Goal: Entertainment & Leisure: Browse casually

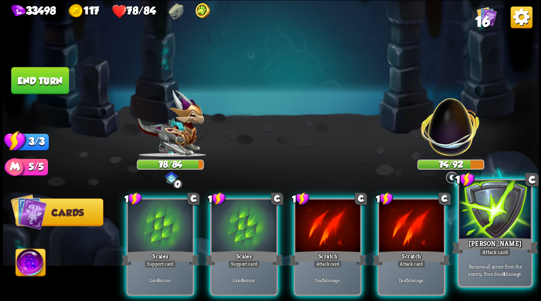
click at [492, 228] on div at bounding box center [495, 211] width 72 height 61
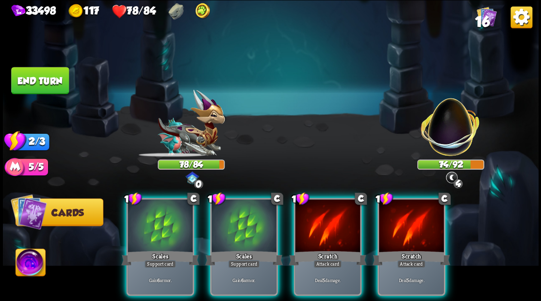
drag, startPoint x: 424, startPoint y: 230, endPoint x: 407, endPoint y: 226, distance: 17.4
click at [410, 227] on div at bounding box center [411, 226] width 65 height 55
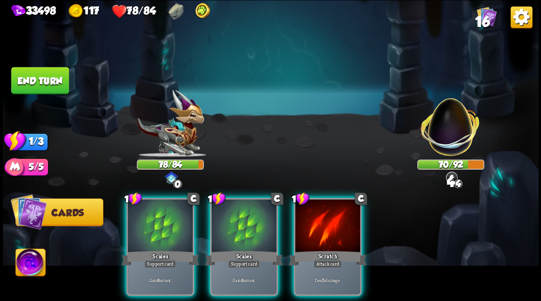
drag, startPoint x: 329, startPoint y: 221, endPoint x: 325, endPoint y: 217, distance: 5.5
click at [328, 220] on div at bounding box center [327, 226] width 65 height 55
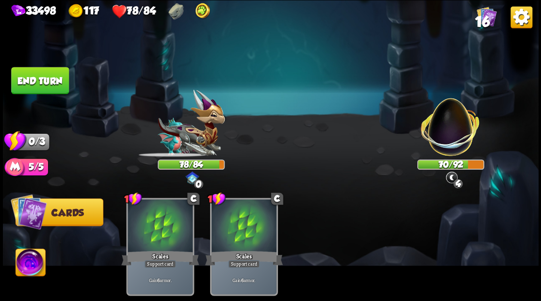
drag, startPoint x: 44, startPoint y: 79, endPoint x: 284, endPoint y: 151, distance: 250.9
click at [44, 79] on button "End turn" at bounding box center [40, 80] width 58 height 27
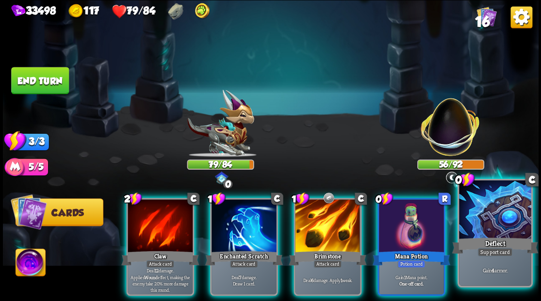
click at [479, 227] on div at bounding box center [495, 211] width 72 height 61
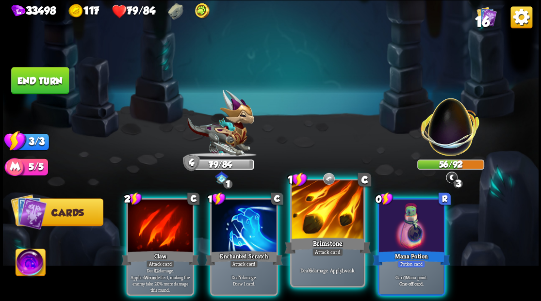
click at [316, 230] on div at bounding box center [328, 211] width 72 height 61
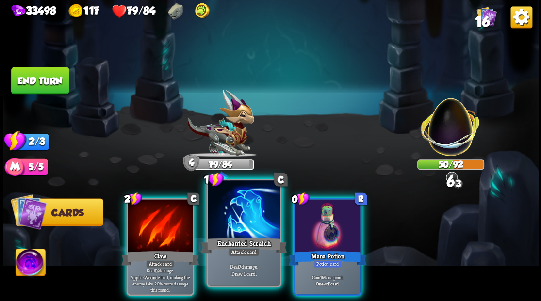
click at [237, 221] on div at bounding box center [244, 211] width 72 height 61
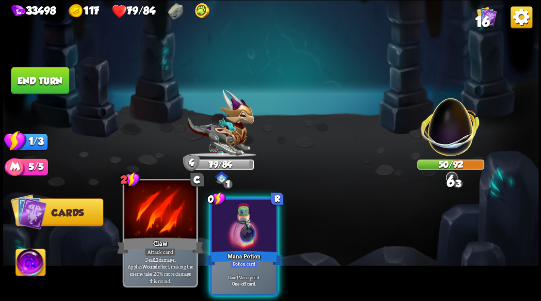
click at [156, 216] on div at bounding box center [160, 211] width 72 height 61
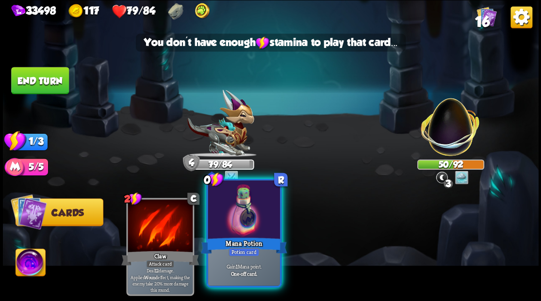
drag, startPoint x: 230, startPoint y: 236, endPoint x: 246, endPoint y: 235, distance: 16.0
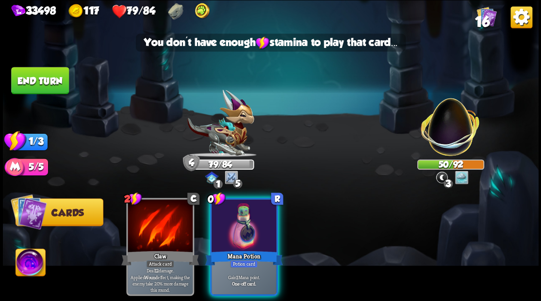
click at [230, 249] on div "Mana Potion" at bounding box center [244, 257] width 78 height 17
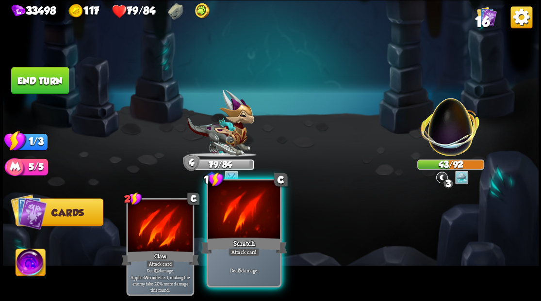
click at [244, 229] on div at bounding box center [244, 211] width 72 height 61
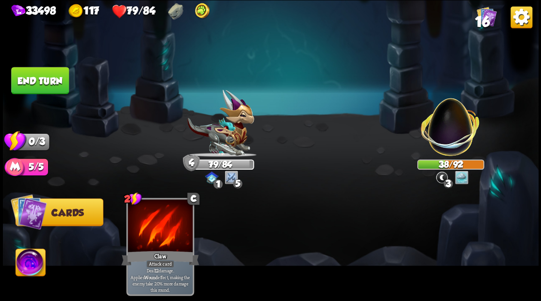
click at [42, 80] on button "End turn" at bounding box center [40, 80] width 58 height 27
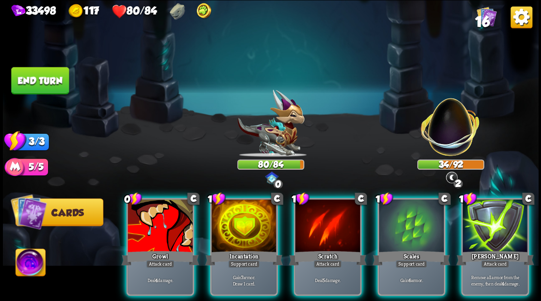
drag, startPoint x: 493, startPoint y: 218, endPoint x: 492, endPoint y: 183, distance: 35.9
click at [493, 216] on div at bounding box center [495, 226] width 65 height 55
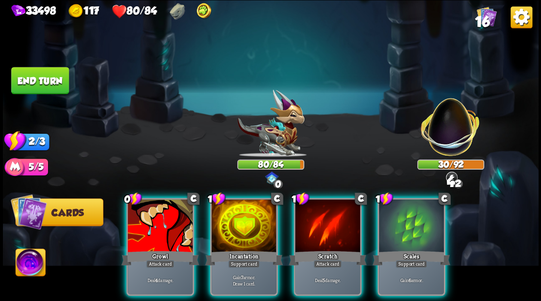
drag, startPoint x: 329, startPoint y: 207, endPoint x: 316, endPoint y: 178, distance: 31.9
click at [329, 207] on div at bounding box center [327, 226] width 65 height 55
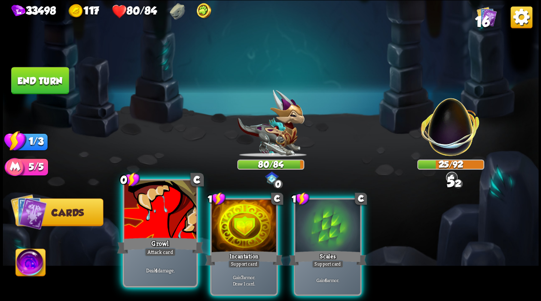
click at [152, 225] on div at bounding box center [160, 211] width 72 height 61
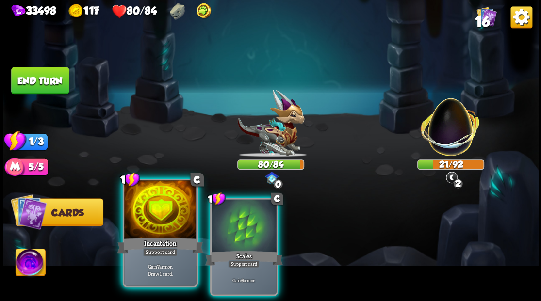
click at [144, 216] on div at bounding box center [160, 211] width 72 height 61
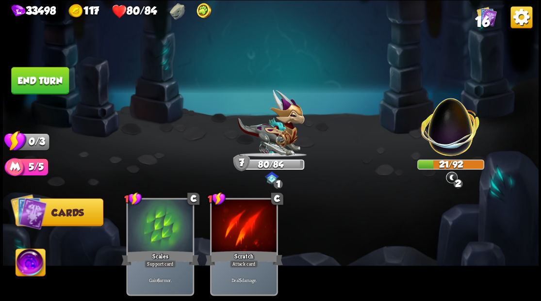
drag, startPoint x: 56, startPoint y: 82, endPoint x: 328, endPoint y: 154, distance: 281.3
click at [60, 82] on button "End turn" at bounding box center [40, 80] width 58 height 27
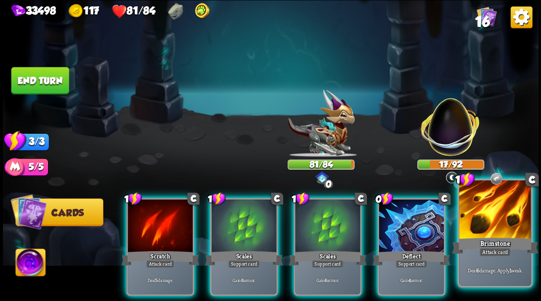
click at [496, 226] on div at bounding box center [495, 211] width 72 height 61
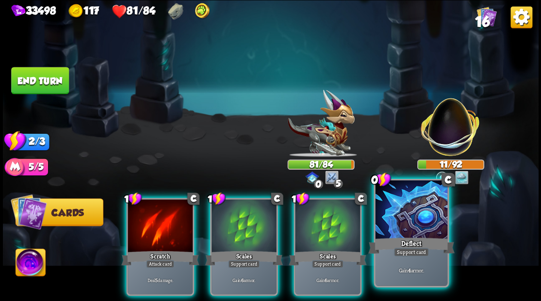
click at [408, 221] on div at bounding box center [411, 211] width 72 height 61
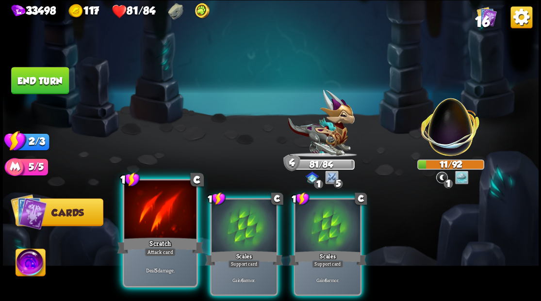
click at [152, 214] on div at bounding box center [160, 211] width 72 height 61
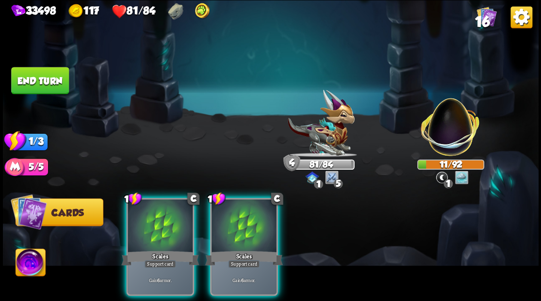
click at [152, 214] on div at bounding box center [160, 226] width 65 height 55
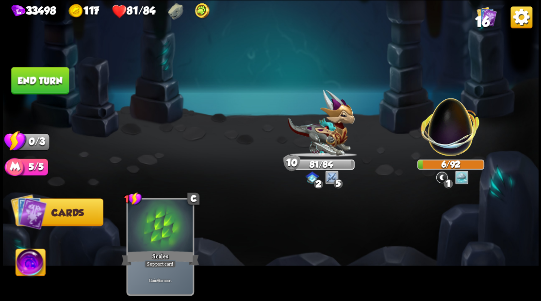
click at [62, 81] on button "End turn" at bounding box center [40, 80] width 58 height 27
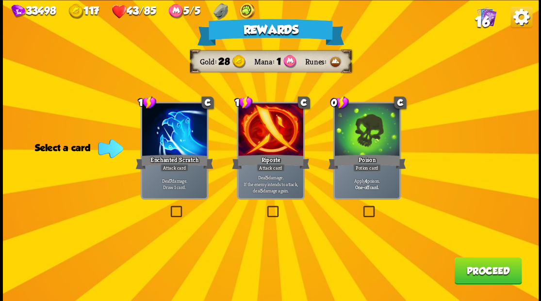
click at [265, 207] on label at bounding box center [265, 207] width 0 height 0
click at [0, 0] on input "checkbox" at bounding box center [0, 0] width 0 height 0
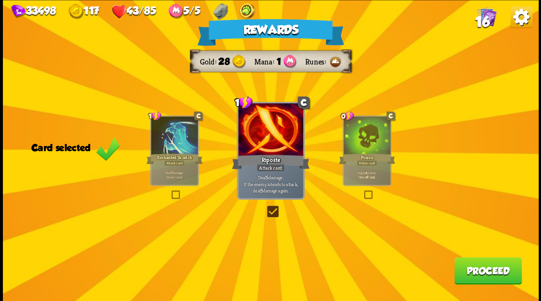
click at [486, 274] on button "Proceed" at bounding box center [487, 270] width 67 height 27
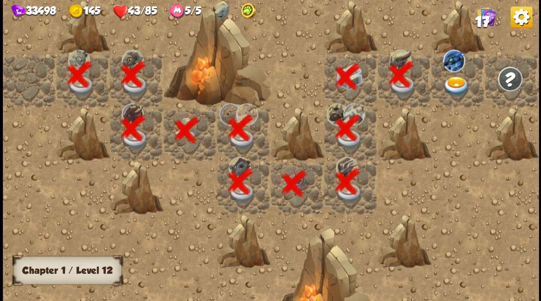
scroll to position [0, 186]
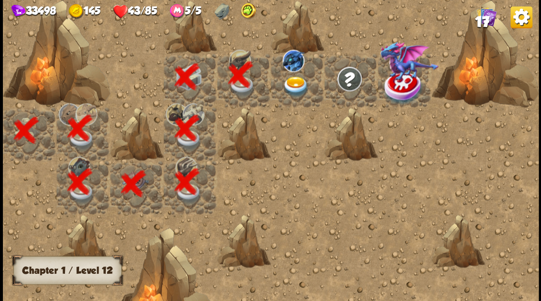
click at [290, 88] on img at bounding box center [295, 86] width 27 height 21
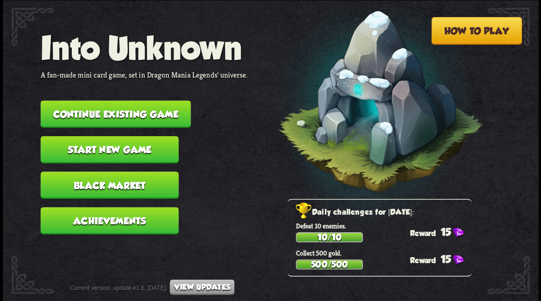
click at [114, 113] on button "Continue existing game" at bounding box center [115, 113] width 150 height 27
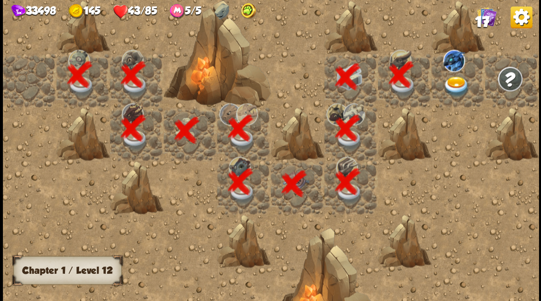
scroll to position [0, 186]
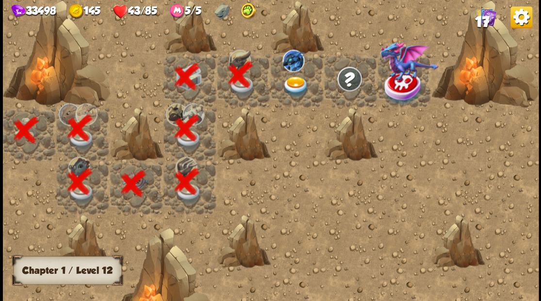
click at [288, 86] on img at bounding box center [295, 86] width 27 height 21
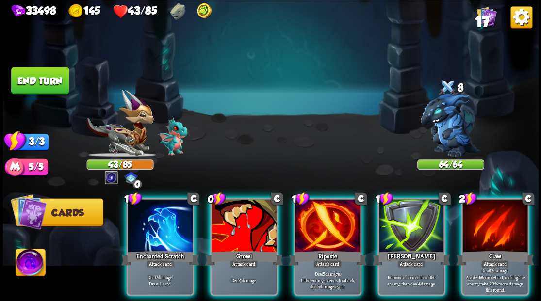
click at [30, 262] on img at bounding box center [31, 264] width 30 height 30
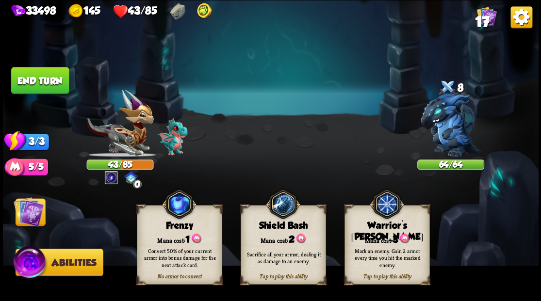
click at [379, 242] on div "Tap to play this ability Warrior's Mark Mana cost: 3 Mark an enemy. Gain 2 armo…" at bounding box center [386, 245] width 85 height 80
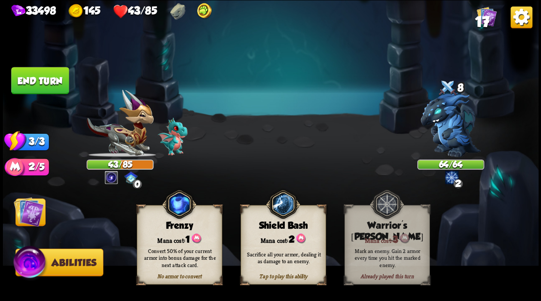
click at [26, 209] on img at bounding box center [29, 212] width 30 height 30
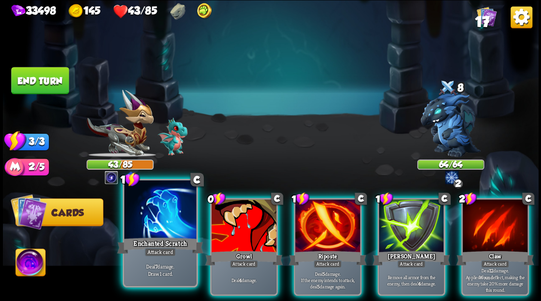
click at [160, 217] on div at bounding box center [160, 211] width 72 height 61
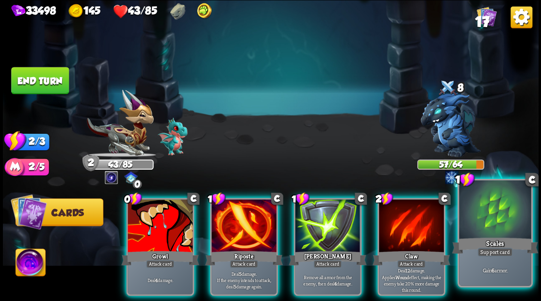
click at [513, 227] on div at bounding box center [495, 211] width 72 height 61
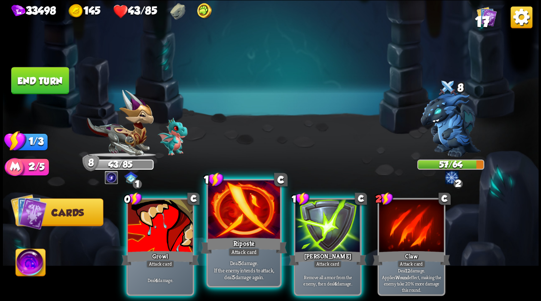
click at [244, 220] on div at bounding box center [244, 211] width 72 height 61
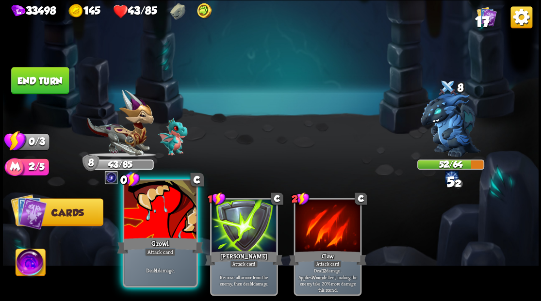
click at [156, 216] on div at bounding box center [160, 211] width 72 height 61
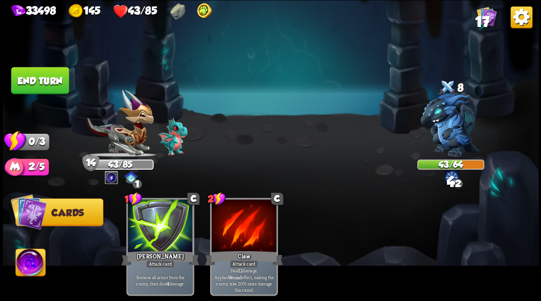
click at [44, 77] on button "End turn" at bounding box center [40, 80] width 58 height 27
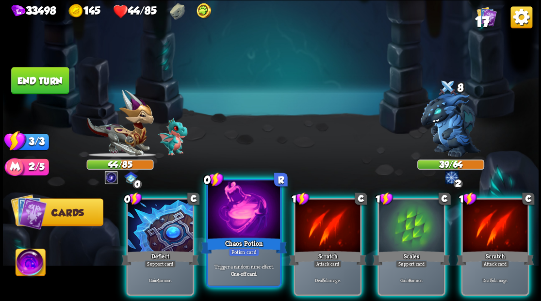
click at [234, 216] on div at bounding box center [244, 211] width 72 height 61
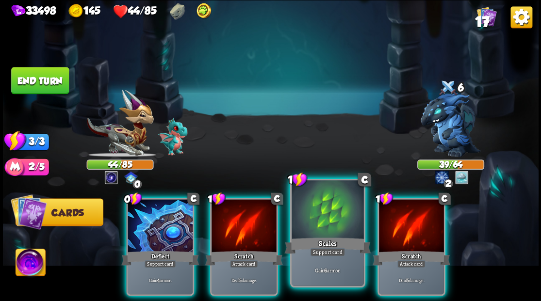
click at [314, 232] on div at bounding box center [328, 211] width 72 height 61
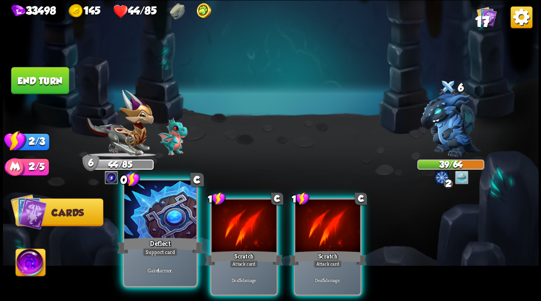
click at [159, 218] on div at bounding box center [160, 211] width 72 height 61
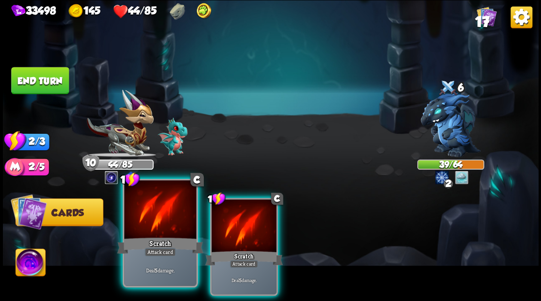
click at [158, 218] on div at bounding box center [160, 211] width 72 height 61
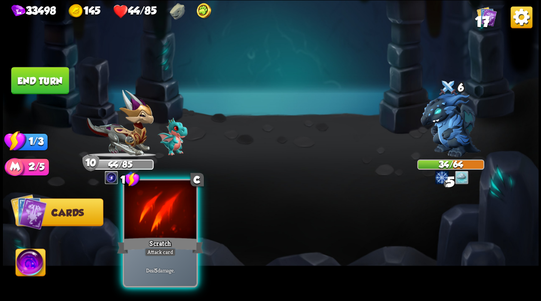
click at [157, 216] on div at bounding box center [160, 211] width 72 height 61
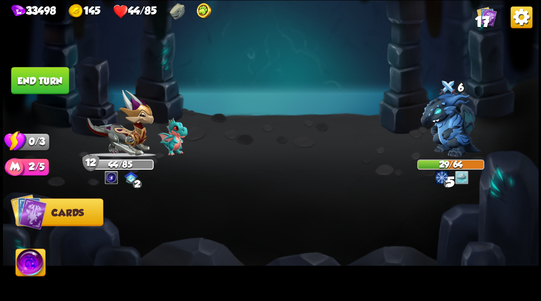
click at [52, 74] on button "End turn" at bounding box center [40, 80] width 58 height 27
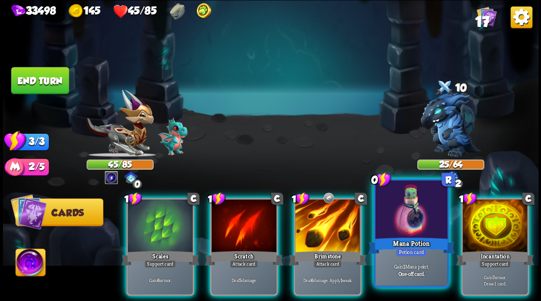
click at [407, 223] on div at bounding box center [411, 211] width 72 height 61
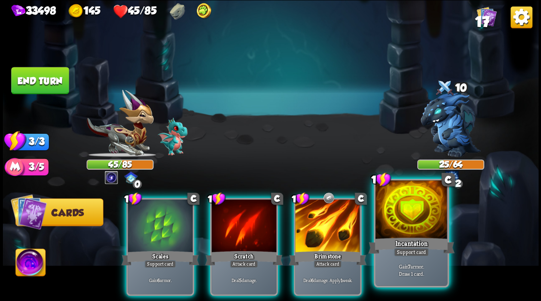
click at [403, 234] on div at bounding box center [411, 211] width 72 height 61
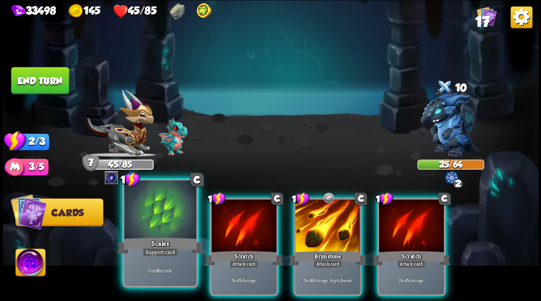
click at [157, 206] on div at bounding box center [160, 211] width 72 height 61
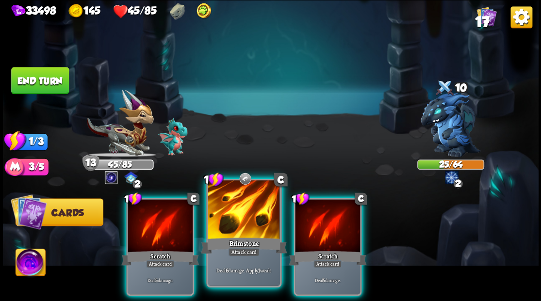
click at [246, 236] on div "Brimstone" at bounding box center [243, 245] width 86 height 19
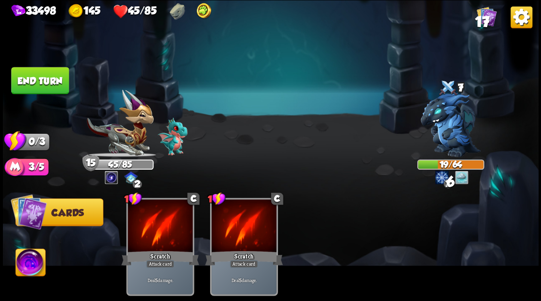
click at [45, 79] on button "End turn" at bounding box center [40, 80] width 58 height 27
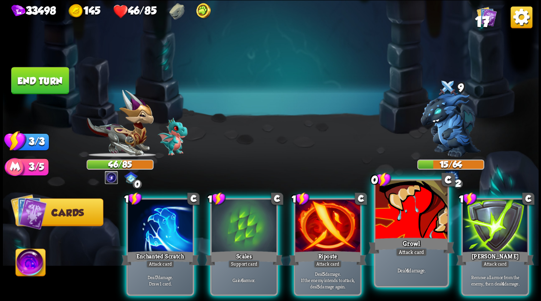
click at [407, 220] on div at bounding box center [411, 211] width 72 height 61
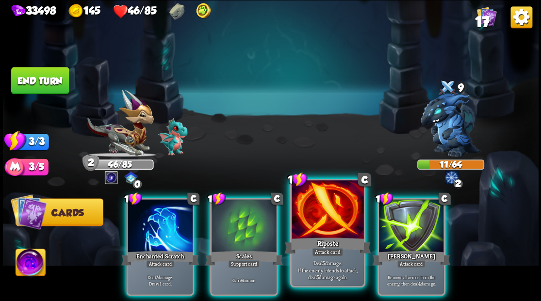
click at [319, 218] on div at bounding box center [328, 211] width 72 height 61
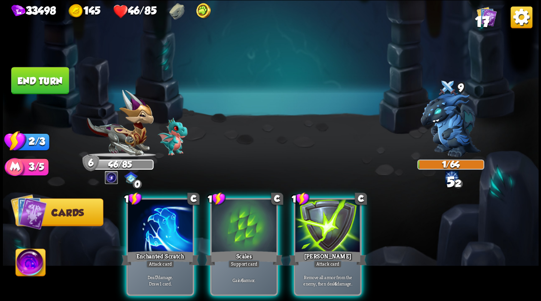
drag, startPoint x: 153, startPoint y: 220, endPoint x: 128, endPoint y: 128, distance: 96.1
click at [153, 219] on div at bounding box center [160, 226] width 65 height 55
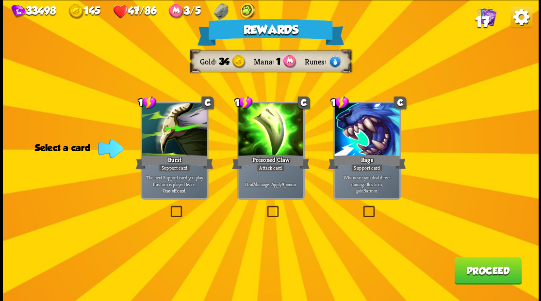
click at [482, 23] on span "17" at bounding box center [482, 22] width 14 height 17
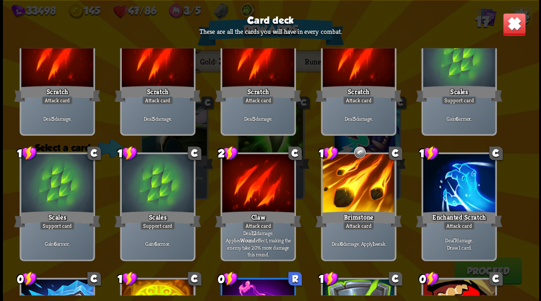
scroll to position [0, 0]
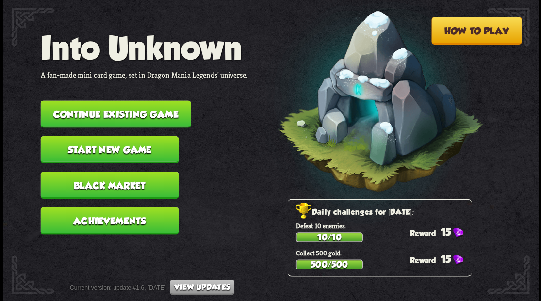
click at [136, 110] on button "Continue existing game" at bounding box center [115, 113] width 150 height 27
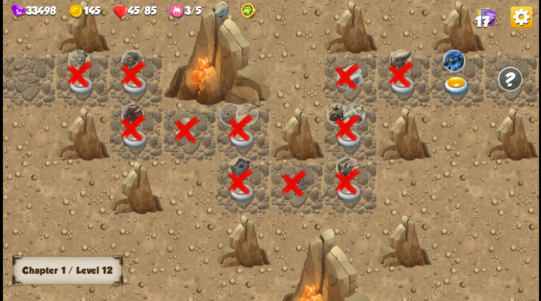
scroll to position [0, 186]
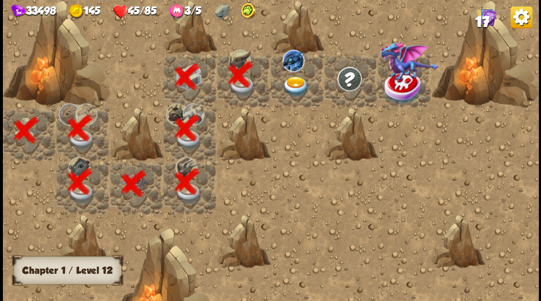
click at [291, 83] on img at bounding box center [295, 86] width 27 height 21
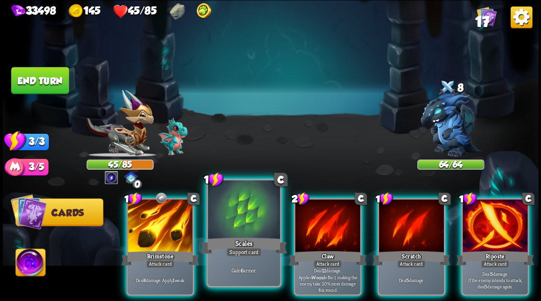
click at [237, 210] on div at bounding box center [244, 211] width 72 height 61
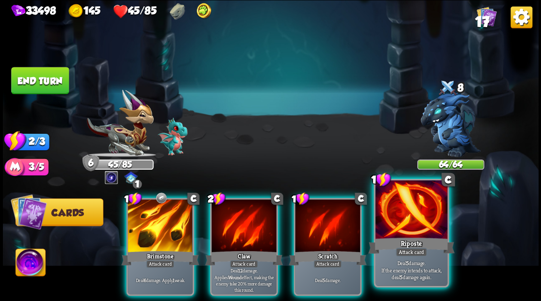
click at [414, 230] on div at bounding box center [411, 211] width 72 height 61
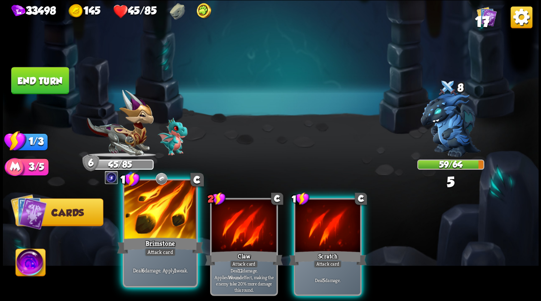
click at [160, 220] on div at bounding box center [160, 211] width 72 height 61
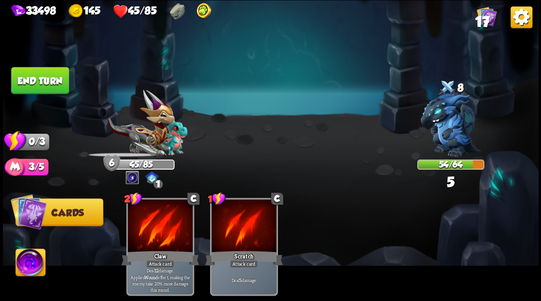
click at [33, 79] on button "End turn" at bounding box center [40, 80] width 58 height 27
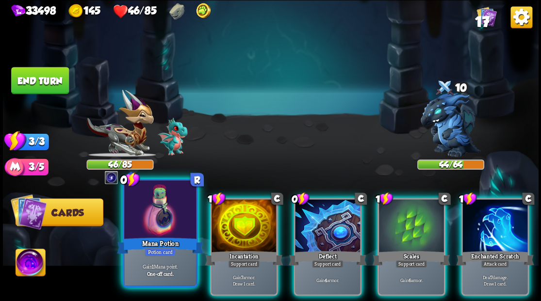
click at [154, 217] on div at bounding box center [160, 211] width 72 height 61
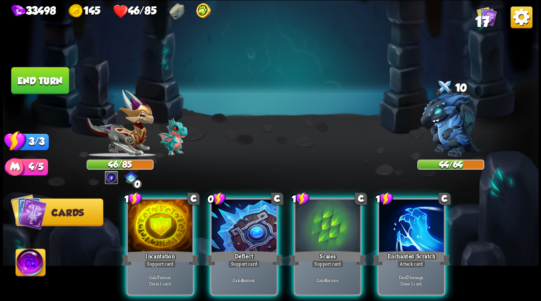
click at [154, 217] on div at bounding box center [160, 226] width 65 height 55
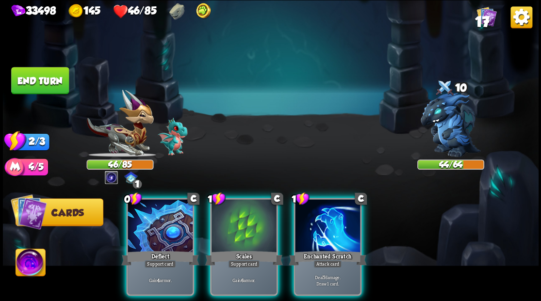
click at [154, 217] on div at bounding box center [160, 226] width 65 height 55
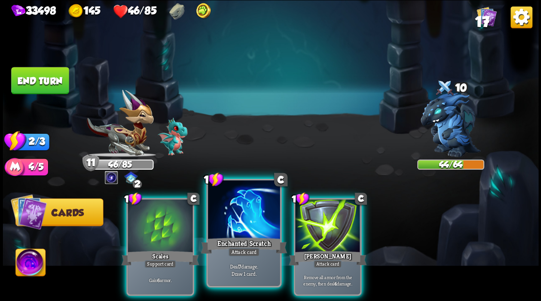
click at [234, 229] on div at bounding box center [244, 211] width 72 height 61
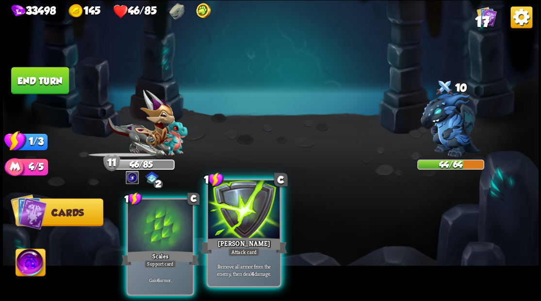
click at [242, 231] on div at bounding box center [244, 211] width 72 height 61
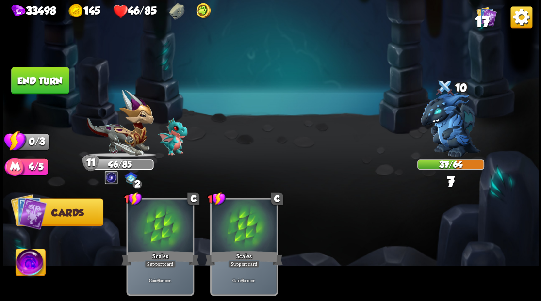
click at [47, 75] on button "End turn" at bounding box center [40, 80] width 58 height 27
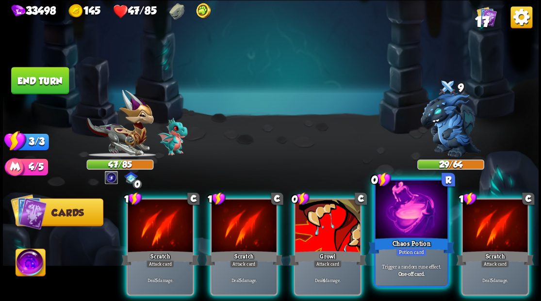
click at [403, 221] on div at bounding box center [411, 211] width 72 height 61
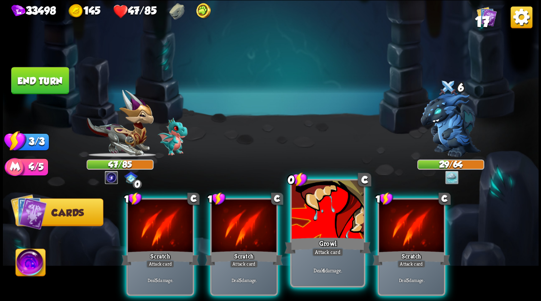
click at [333, 224] on div at bounding box center [328, 211] width 72 height 61
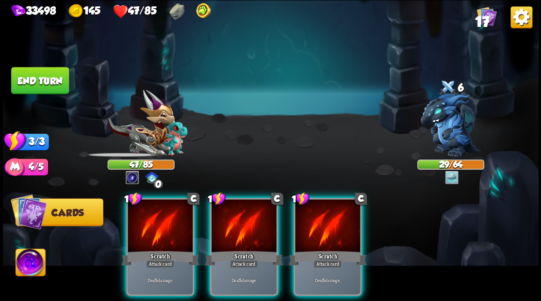
click at [333, 224] on div at bounding box center [327, 226] width 65 height 55
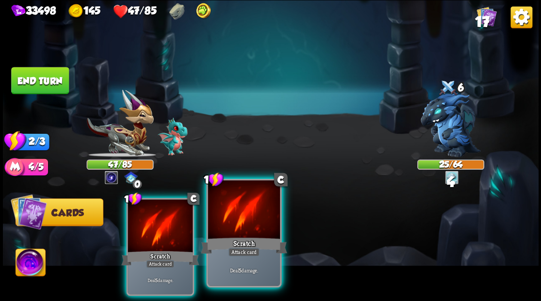
click at [260, 232] on div at bounding box center [244, 211] width 72 height 61
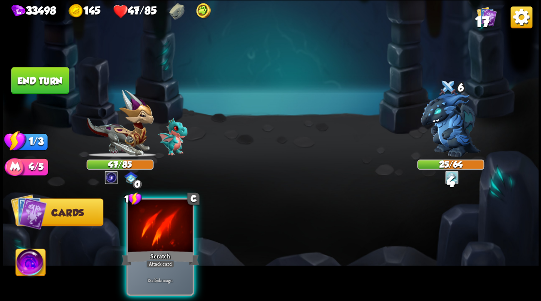
click at [172, 233] on div at bounding box center [160, 226] width 65 height 55
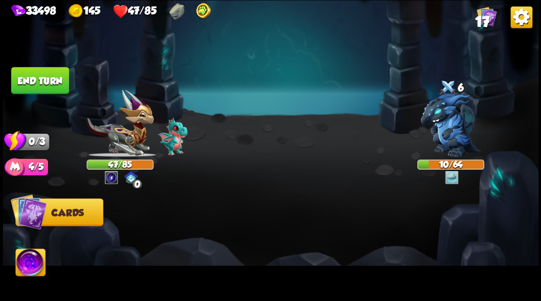
click at [34, 81] on button "End turn" at bounding box center [40, 80] width 58 height 27
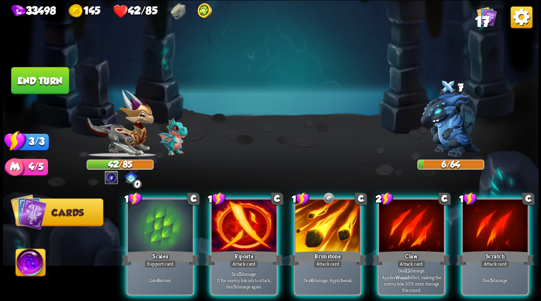
drag, startPoint x: 168, startPoint y: 211, endPoint x: 344, endPoint y: 113, distance: 201.9
click at [168, 211] on div at bounding box center [160, 226] width 65 height 55
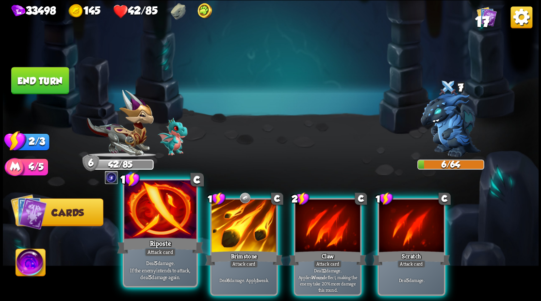
click at [152, 228] on div at bounding box center [160, 211] width 72 height 61
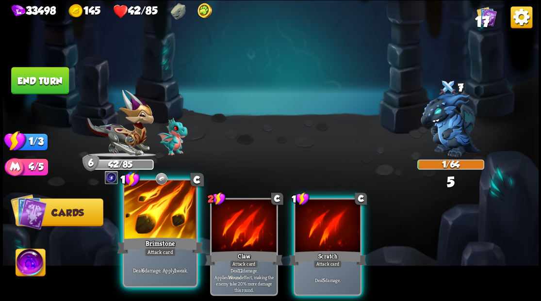
click at [149, 229] on div at bounding box center [160, 211] width 72 height 61
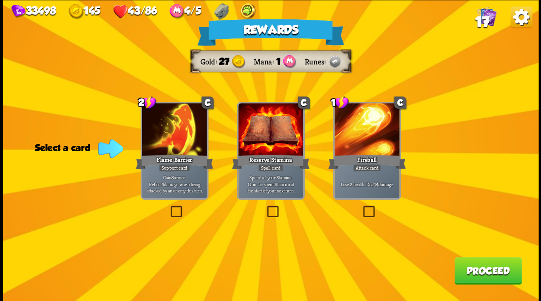
drag, startPoint x: 494, startPoint y: 277, endPoint x: 487, endPoint y: 271, distance: 9.3
click at [487, 271] on button "Proceed" at bounding box center [487, 270] width 67 height 27
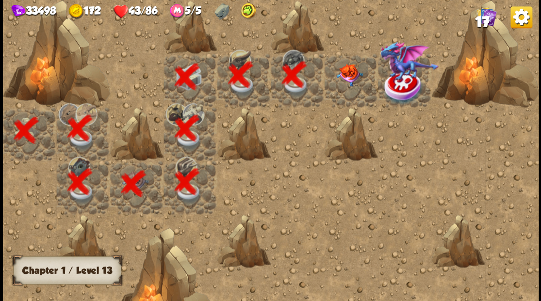
click at [342, 75] on div at bounding box center [350, 79] width 53 height 53
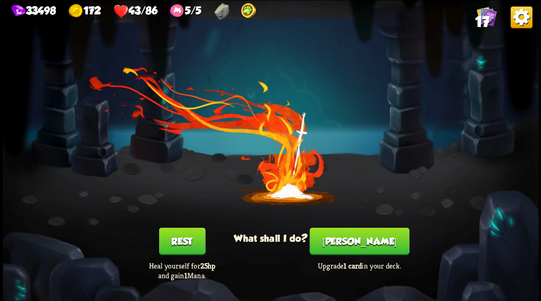
click at [187, 239] on button "Rest" at bounding box center [182, 241] width 47 height 27
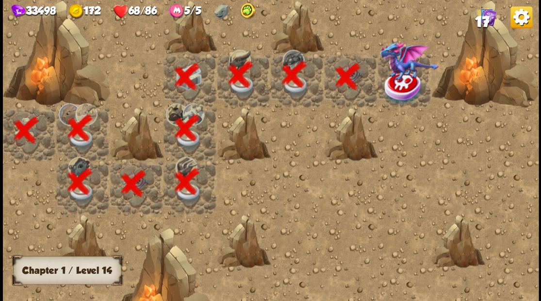
click at [351, 82] on div at bounding box center [350, 79] width 53 height 53
click at [344, 84] on div at bounding box center [350, 79] width 53 height 53
click at [404, 85] on div at bounding box center [404, 79] width 53 height 53
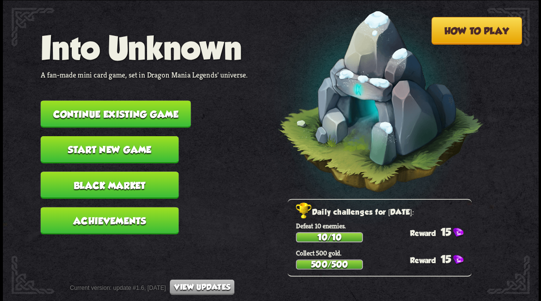
click at [154, 111] on button "Continue existing game" at bounding box center [115, 113] width 150 height 27
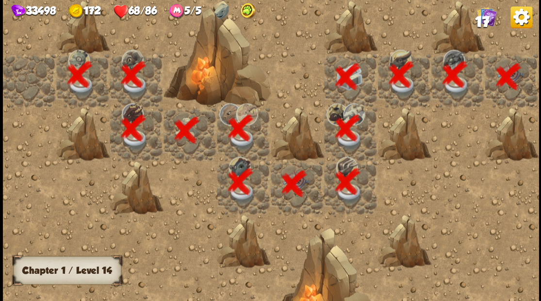
scroll to position [0, 186]
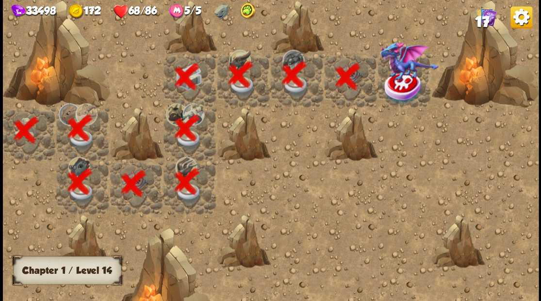
click at [401, 87] on img at bounding box center [403, 87] width 40 height 35
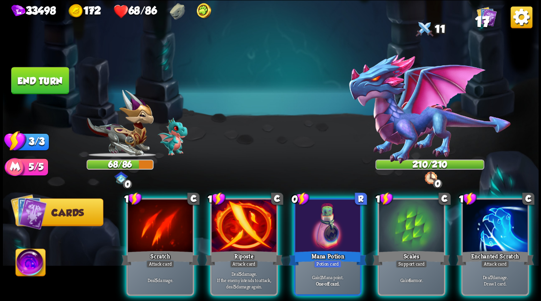
click at [27, 268] on img at bounding box center [31, 264] width 30 height 30
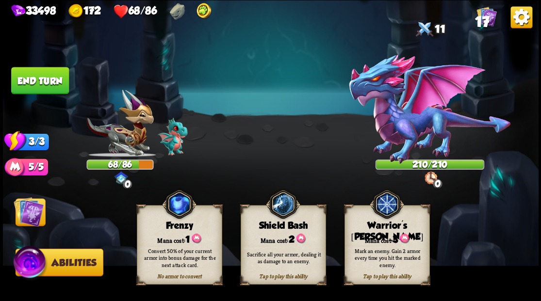
drag, startPoint x: 392, startPoint y: 241, endPoint x: 386, endPoint y: 238, distance: 6.5
click at [392, 241] on div "Tap to play this ability Warrior's Mark Mana cost: 3 Mark an enemy. Gain 2 armo…" at bounding box center [386, 245] width 85 height 80
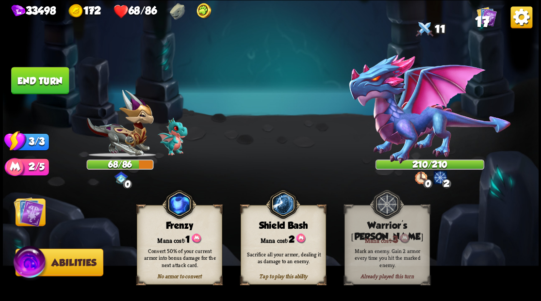
click at [35, 214] on img at bounding box center [29, 212] width 30 height 30
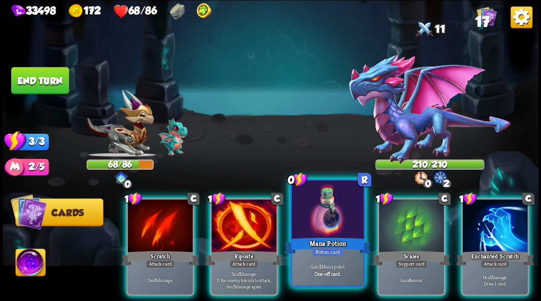
click at [323, 235] on div at bounding box center [328, 211] width 72 height 61
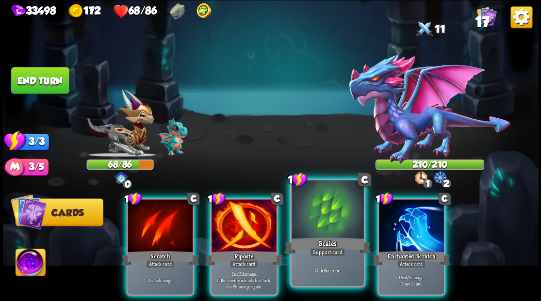
click at [321, 213] on div at bounding box center [328, 211] width 72 height 61
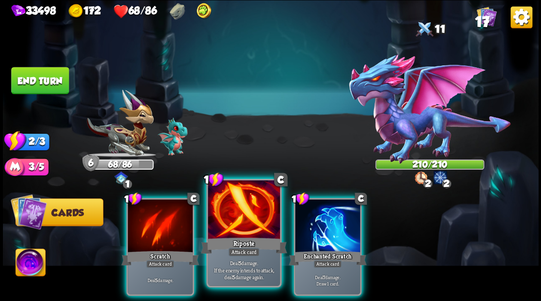
click at [239, 226] on div at bounding box center [244, 211] width 72 height 61
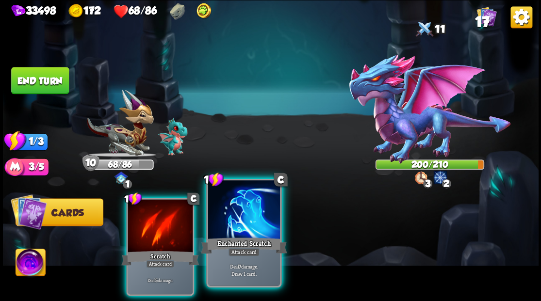
click at [246, 213] on div at bounding box center [244, 211] width 72 height 61
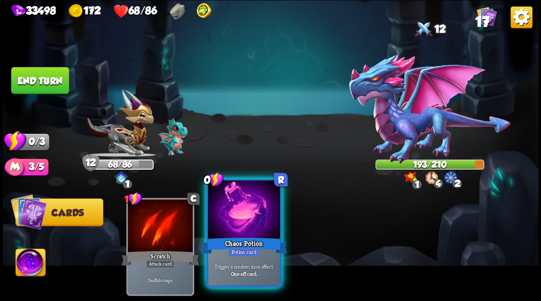
click at [246, 225] on div at bounding box center [244, 211] width 72 height 61
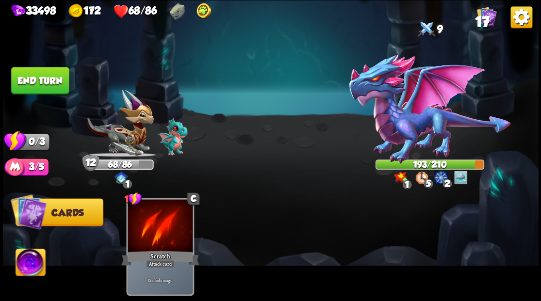
click at [41, 78] on button "End turn" at bounding box center [40, 80] width 58 height 27
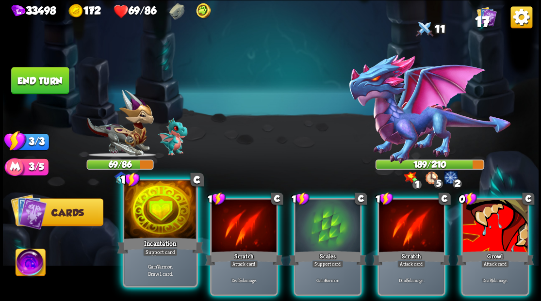
click at [153, 227] on div at bounding box center [160, 211] width 72 height 61
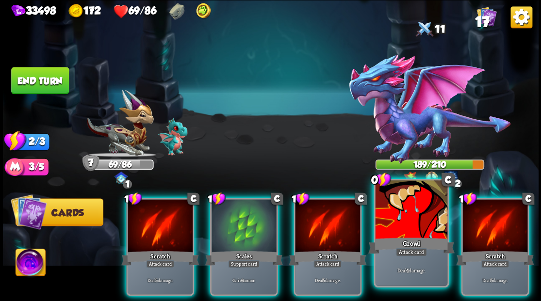
click at [421, 224] on div at bounding box center [411, 211] width 72 height 61
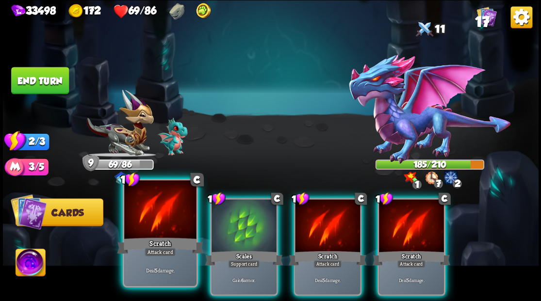
click at [157, 220] on div at bounding box center [160, 211] width 72 height 61
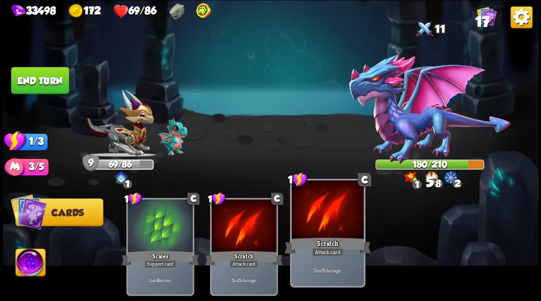
click at [329, 217] on div at bounding box center [328, 211] width 72 height 61
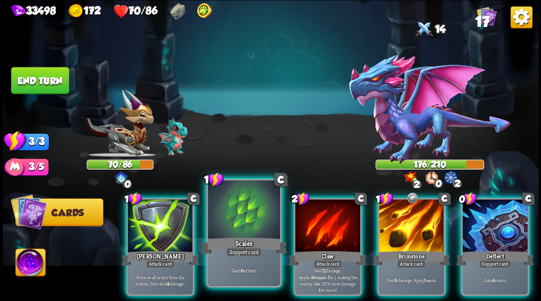
click at [235, 225] on div at bounding box center [244, 211] width 72 height 61
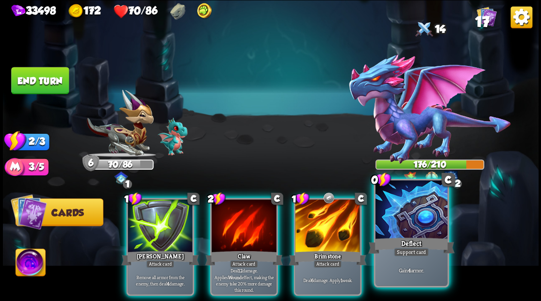
click at [411, 240] on div "Deflect" at bounding box center [411, 245] width 86 height 19
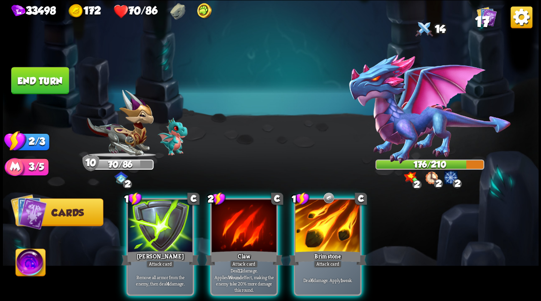
drag, startPoint x: 327, startPoint y: 221, endPoint x: 322, endPoint y: 220, distance: 5.5
click at [324, 220] on div at bounding box center [327, 226] width 65 height 55
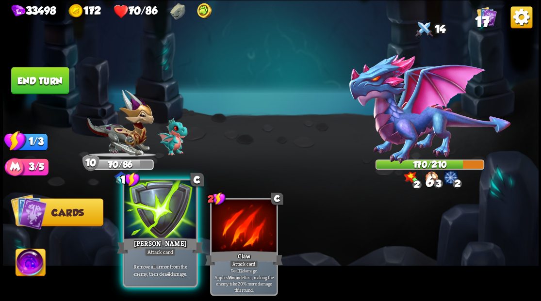
drag, startPoint x: 152, startPoint y: 219, endPoint x: 142, endPoint y: 205, distance: 18.1
click at [142, 205] on div at bounding box center [160, 211] width 72 height 61
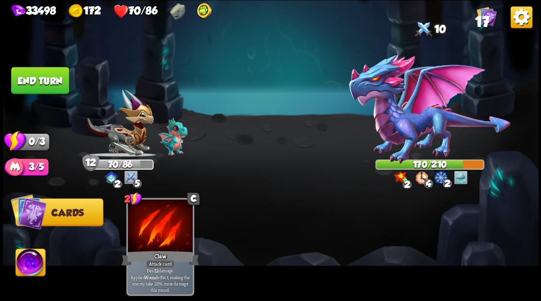
click at [31, 82] on button "End turn" at bounding box center [40, 80] width 58 height 27
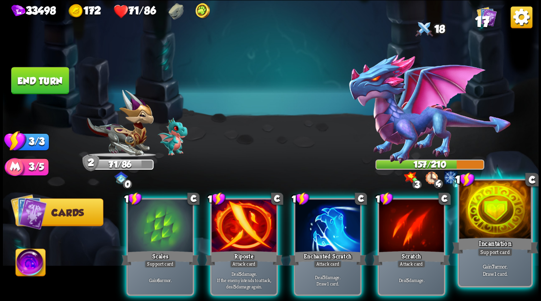
click at [482, 221] on div at bounding box center [495, 211] width 72 height 61
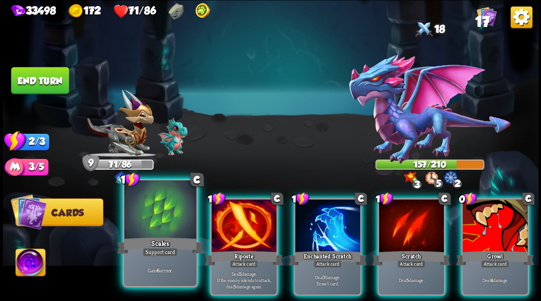
click at [151, 216] on div at bounding box center [160, 211] width 72 height 61
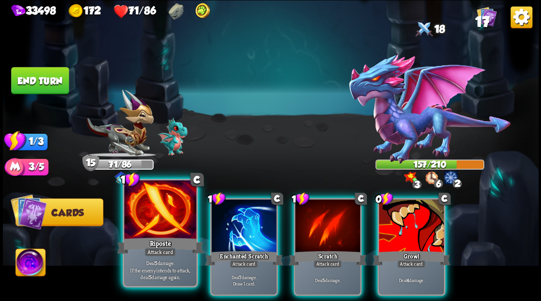
click at [169, 216] on div at bounding box center [160, 211] width 72 height 61
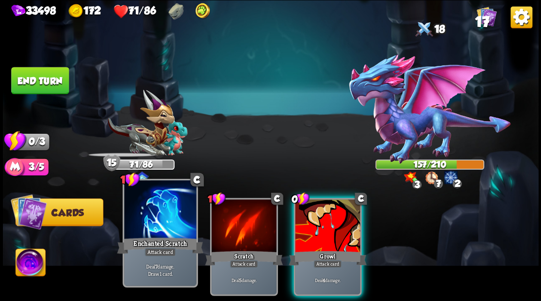
click at [183, 216] on div at bounding box center [160, 211] width 72 height 61
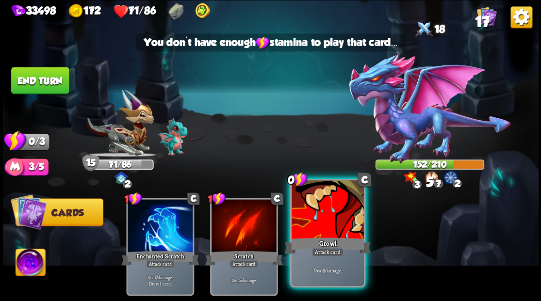
click at [328, 226] on div at bounding box center [328, 211] width 72 height 61
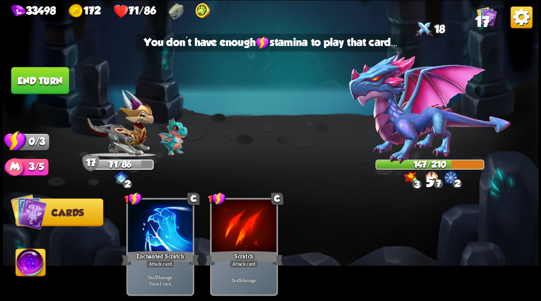
click at [39, 81] on button "End turn" at bounding box center [40, 80] width 58 height 27
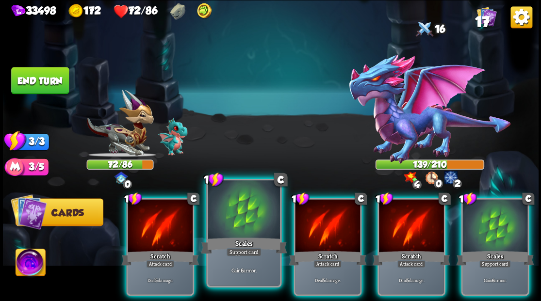
click at [232, 221] on div at bounding box center [244, 211] width 72 height 61
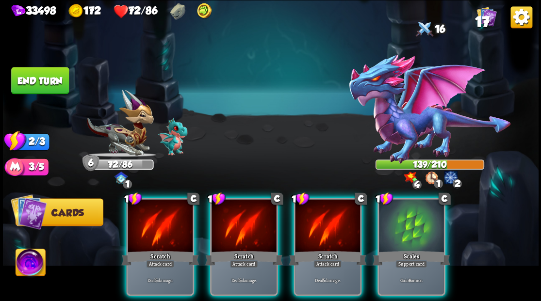
drag, startPoint x: 428, startPoint y: 226, endPoint x: 369, endPoint y: 231, distance: 59.5
click at [424, 226] on div at bounding box center [411, 226] width 65 height 55
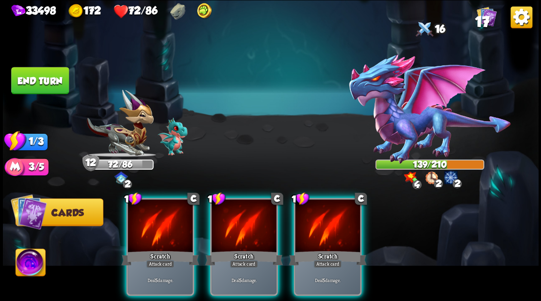
click at [337, 223] on div at bounding box center [327, 226] width 65 height 55
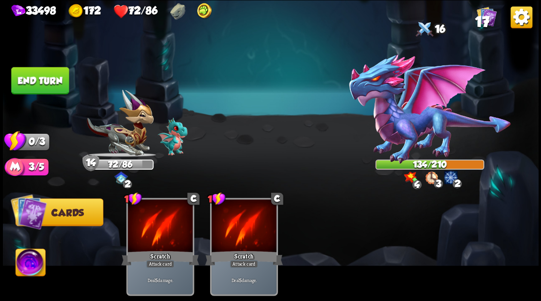
click at [36, 73] on button "End turn" at bounding box center [40, 80] width 58 height 27
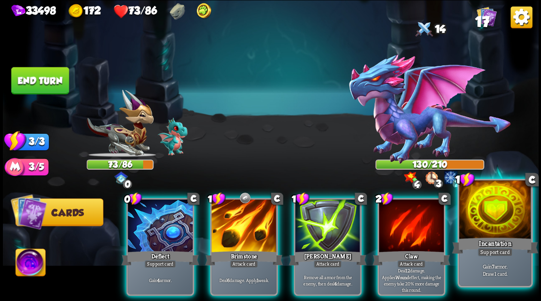
click at [514, 237] on div "Incantation" at bounding box center [495, 245] width 86 height 19
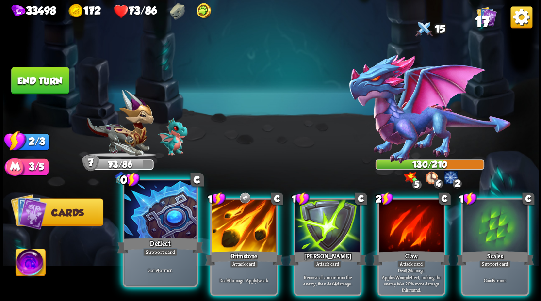
click at [152, 217] on div at bounding box center [160, 211] width 72 height 61
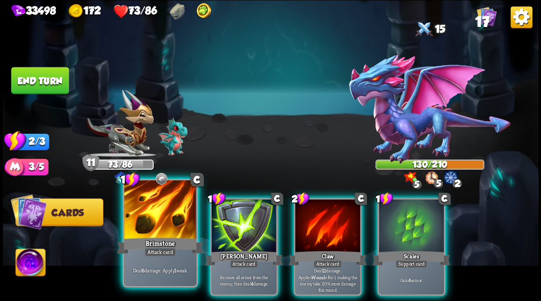
click at [168, 220] on div at bounding box center [160, 211] width 72 height 61
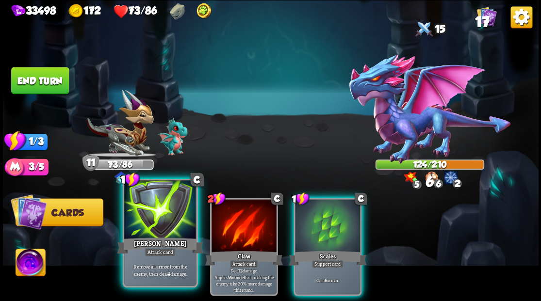
click at [153, 222] on div at bounding box center [160, 211] width 72 height 61
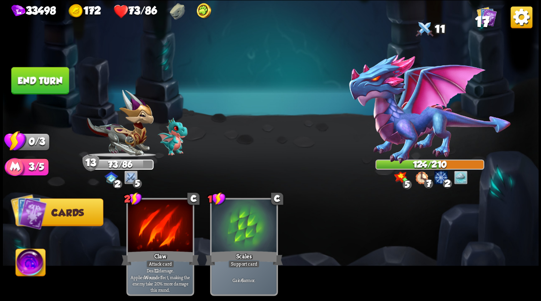
click at [40, 74] on button "End turn" at bounding box center [40, 80] width 58 height 27
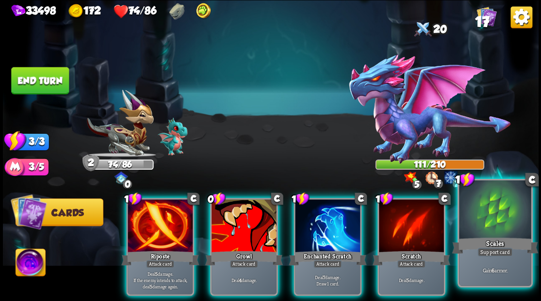
click at [500, 222] on div at bounding box center [495, 211] width 72 height 61
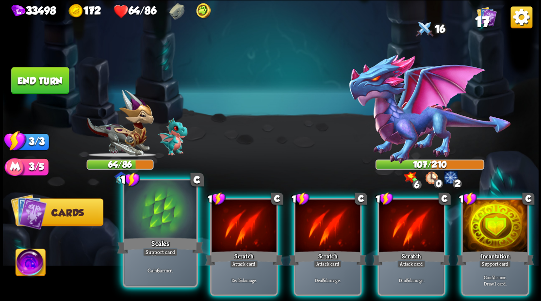
click at [145, 238] on div "Scales" at bounding box center [160, 245] width 86 height 19
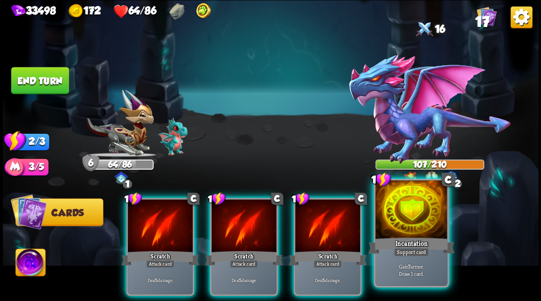
click at [420, 222] on div at bounding box center [411, 211] width 72 height 61
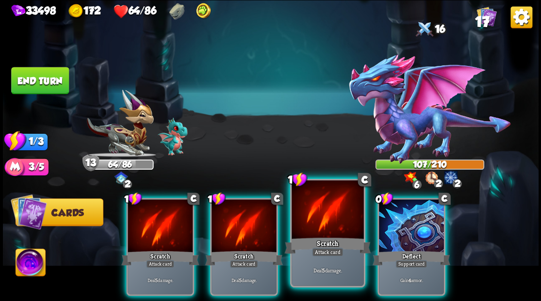
click at [320, 216] on div at bounding box center [328, 211] width 72 height 61
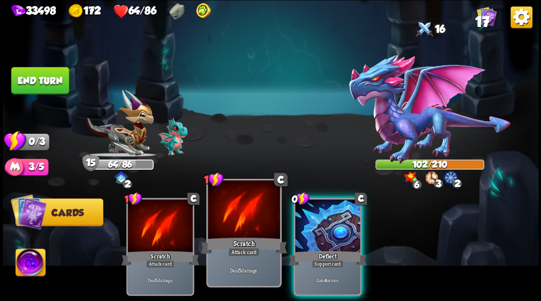
click at [221, 229] on div at bounding box center [244, 211] width 72 height 61
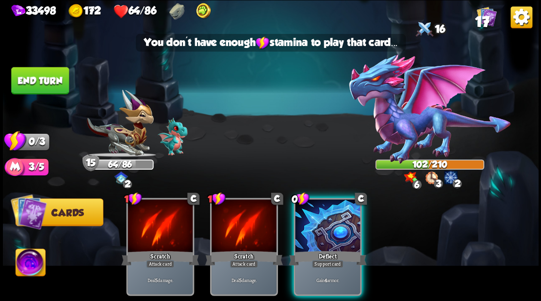
drag, startPoint x: 330, startPoint y: 232, endPoint x: 320, endPoint y: 226, distance: 11.3
click at [327, 231] on div at bounding box center [327, 226] width 65 height 55
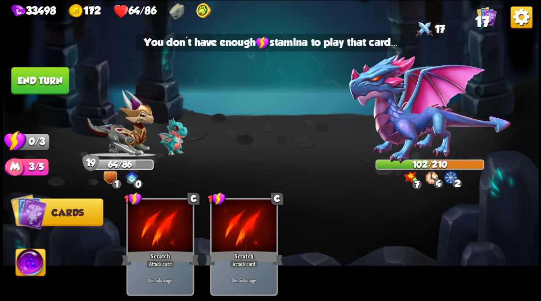
click at [33, 78] on button "End turn" at bounding box center [40, 80] width 58 height 27
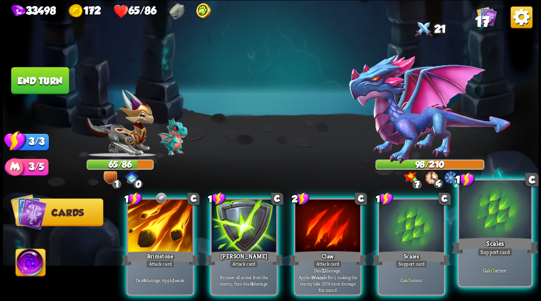
click at [497, 224] on div at bounding box center [495, 211] width 72 height 61
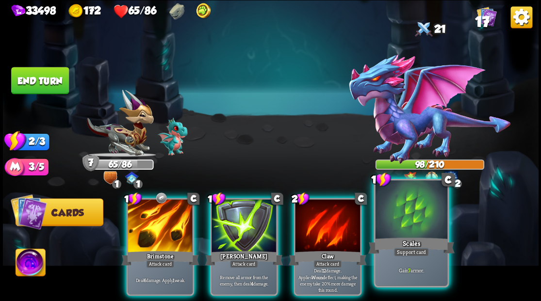
click at [409, 240] on div "Scales" at bounding box center [411, 245] width 86 height 19
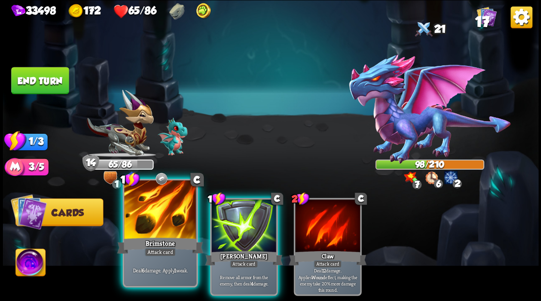
click at [160, 223] on div at bounding box center [160, 211] width 72 height 61
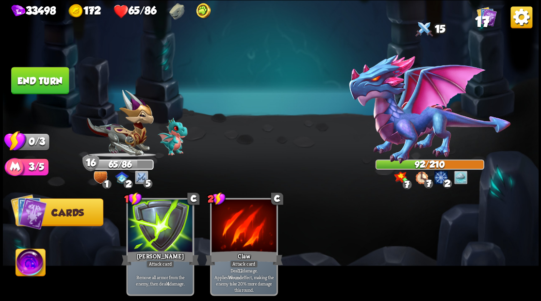
click at [43, 74] on button "End turn" at bounding box center [40, 80] width 58 height 27
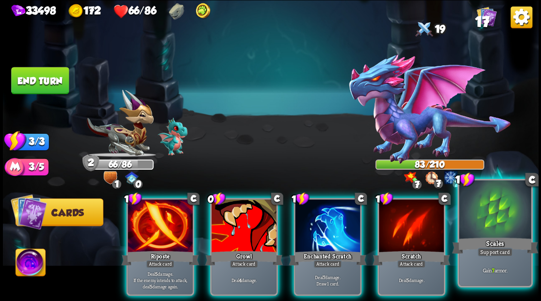
click at [498, 236] on div "Scales" at bounding box center [495, 245] width 86 height 19
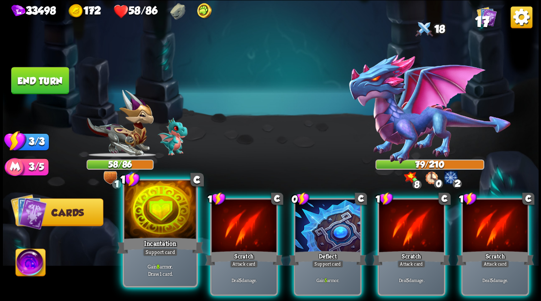
click at [159, 211] on div at bounding box center [160, 211] width 72 height 61
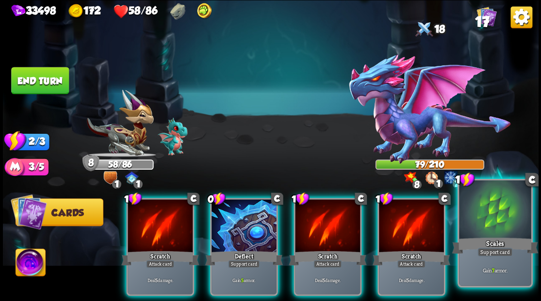
click at [513, 217] on div at bounding box center [495, 211] width 72 height 61
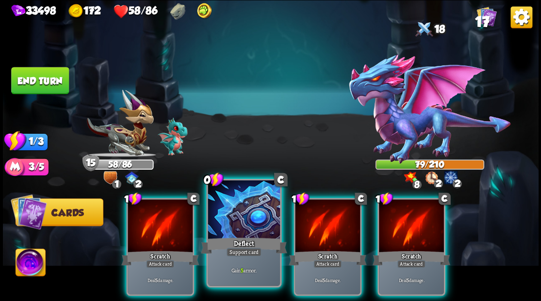
click at [237, 228] on div at bounding box center [244, 211] width 72 height 61
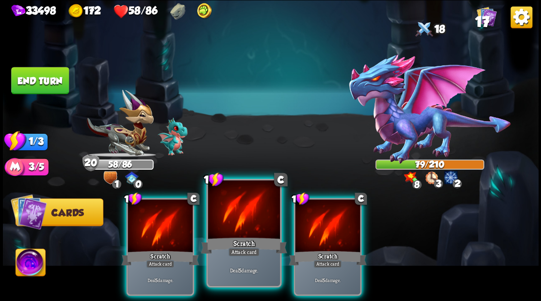
click at [236, 227] on div at bounding box center [244, 211] width 72 height 61
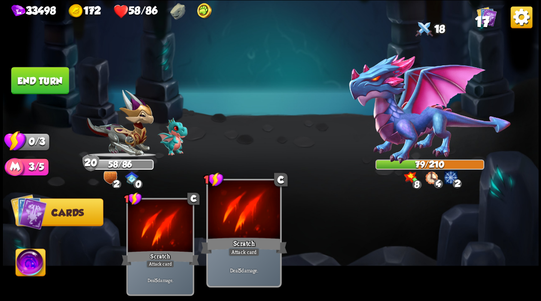
click at [236, 227] on div at bounding box center [244, 211] width 72 height 61
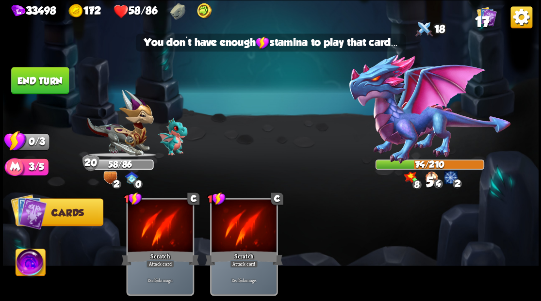
drag, startPoint x: 44, startPoint y: 73, endPoint x: 226, endPoint y: 110, distance: 185.6
click at [44, 73] on button "End turn" at bounding box center [40, 80] width 58 height 27
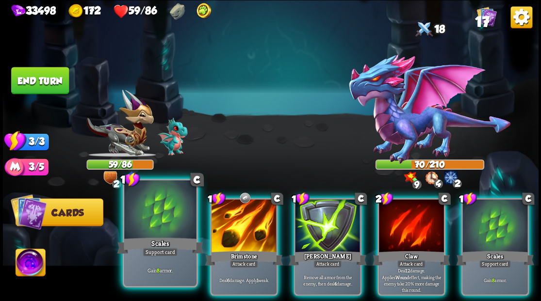
click at [153, 216] on div at bounding box center [160, 211] width 72 height 61
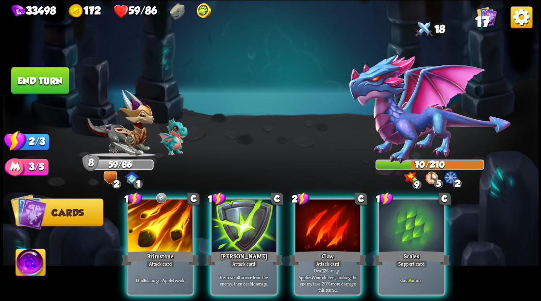
click at [401, 249] on div "Scales" at bounding box center [411, 257] width 78 height 17
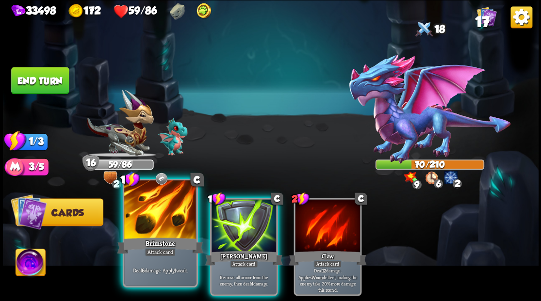
click at [165, 240] on div "Brimstone" at bounding box center [160, 245] width 86 height 19
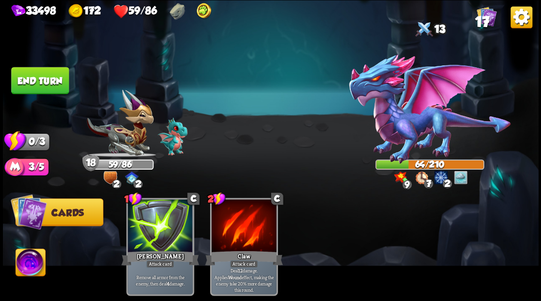
click at [53, 76] on button "End turn" at bounding box center [40, 80] width 58 height 27
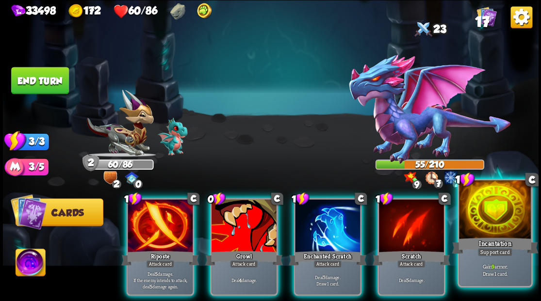
click at [507, 245] on div "Incantation" at bounding box center [495, 245] width 86 height 19
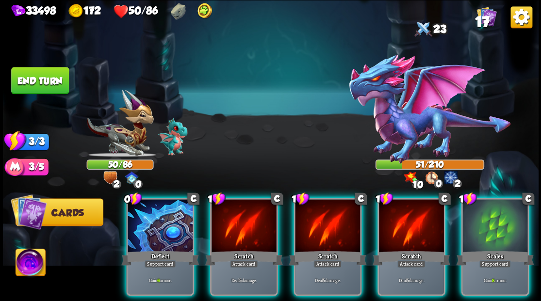
drag, startPoint x: 156, startPoint y: 242, endPoint x: 202, endPoint y: 213, distance: 54.4
click at [157, 249] on div "Deflect" at bounding box center [160, 257] width 78 height 17
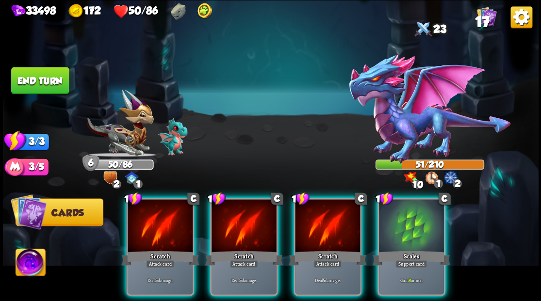
drag, startPoint x: 412, startPoint y: 241, endPoint x: 382, endPoint y: 195, distance: 55.1
click at [413, 249] on div "Scales" at bounding box center [411, 257] width 78 height 17
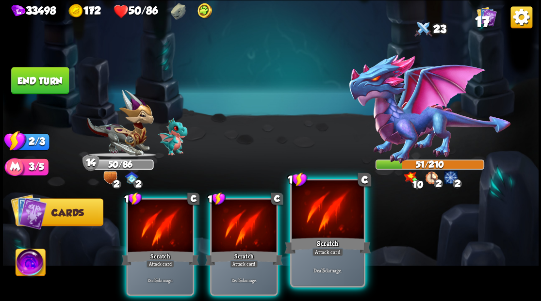
click at [312, 233] on div at bounding box center [328, 211] width 72 height 61
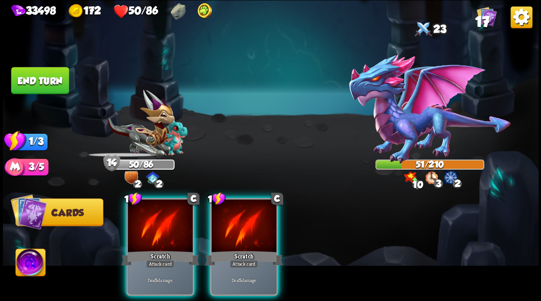
drag, startPoint x: 245, startPoint y: 218, endPoint x: 211, endPoint y: 193, distance: 42.3
click at [238, 216] on div at bounding box center [244, 226] width 65 height 55
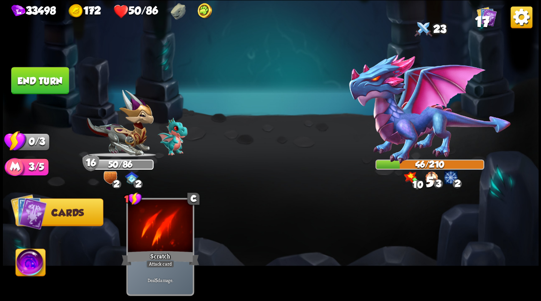
click at [36, 82] on button "End turn" at bounding box center [40, 80] width 58 height 27
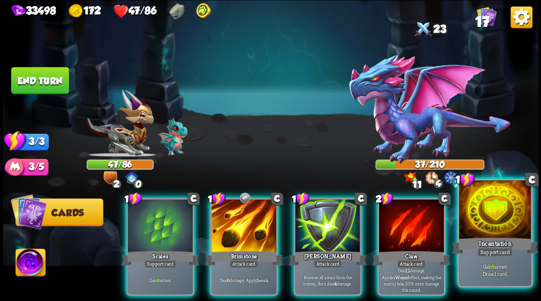
click at [491, 219] on div at bounding box center [495, 211] width 72 height 61
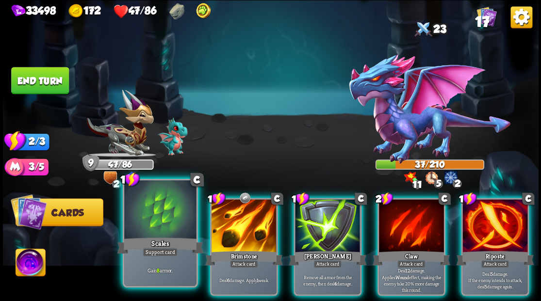
click at [153, 245] on div "Scales" at bounding box center [160, 245] width 86 height 19
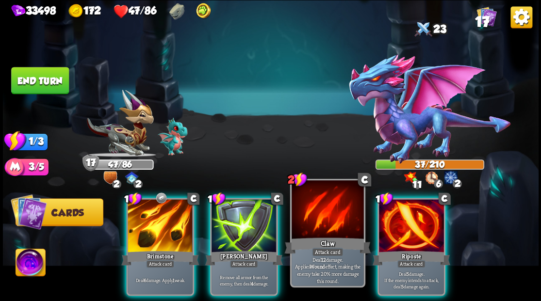
click at [320, 218] on div at bounding box center [328, 211] width 72 height 61
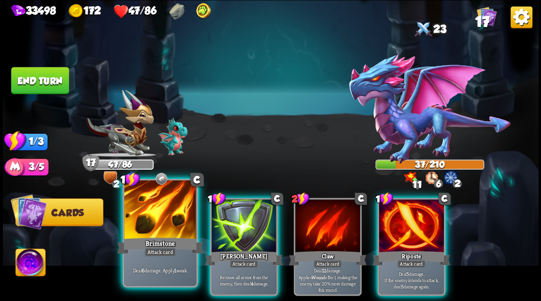
click at [155, 216] on div at bounding box center [160, 211] width 72 height 61
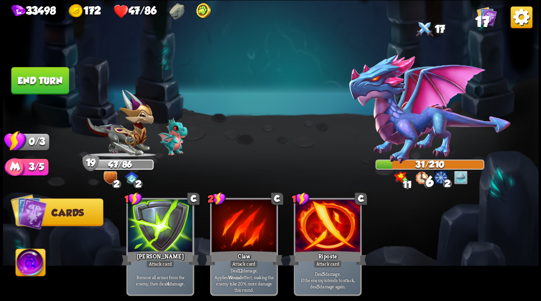
drag, startPoint x: 60, startPoint y: 77, endPoint x: 321, endPoint y: 100, distance: 261.7
click at [60, 77] on button "End turn" at bounding box center [40, 80] width 58 height 27
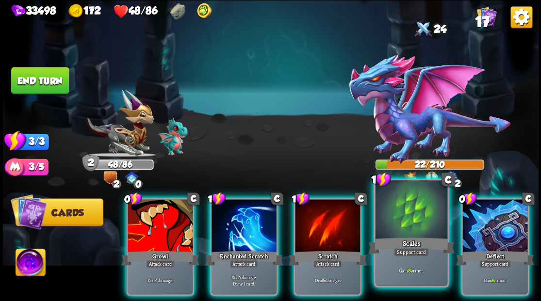
click at [419, 233] on div at bounding box center [411, 211] width 72 height 61
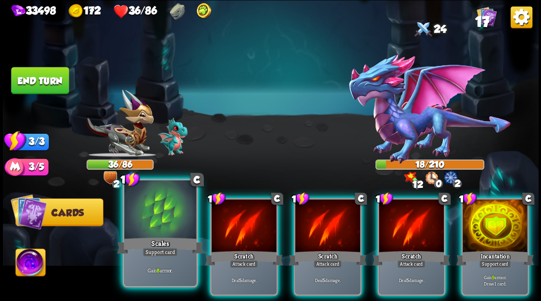
click at [151, 233] on div at bounding box center [160, 211] width 72 height 61
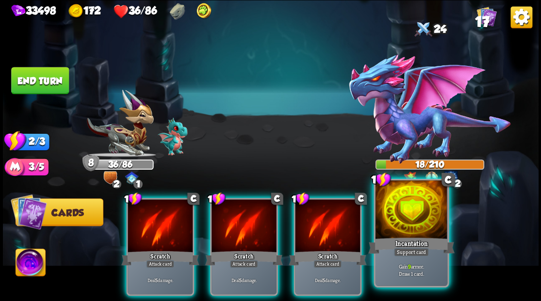
click at [420, 226] on div at bounding box center [411, 211] width 72 height 61
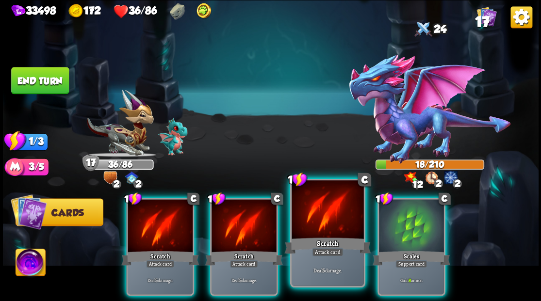
click at [311, 231] on div at bounding box center [328, 211] width 72 height 61
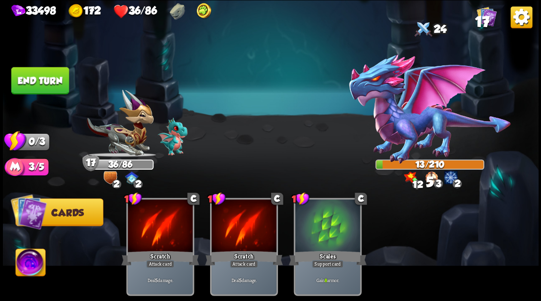
drag, startPoint x: 36, startPoint y: 84, endPoint x: 249, endPoint y: 98, distance: 213.1
click at [36, 84] on button "End turn" at bounding box center [40, 80] width 58 height 27
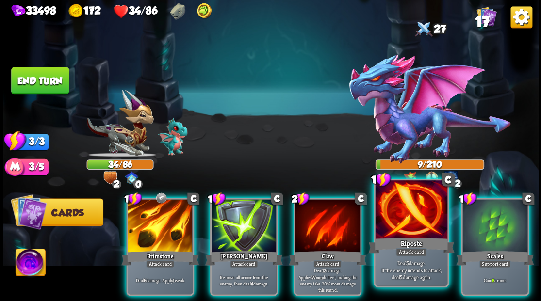
click at [410, 226] on div at bounding box center [411, 211] width 72 height 61
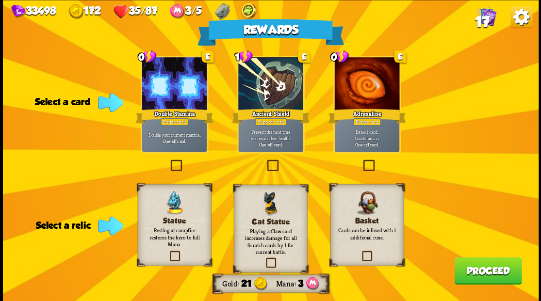
click at [168, 161] on label at bounding box center [168, 161] width 0 height 0
click at [0, 0] on input "checkbox" at bounding box center [0, 0] width 0 height 0
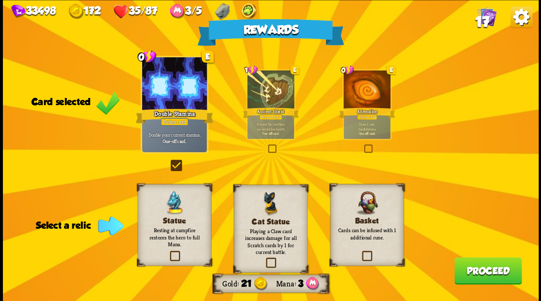
click at [168, 252] on label at bounding box center [168, 252] width 0 height 0
click at [0, 0] on input "checkbox" at bounding box center [0, 0] width 0 height 0
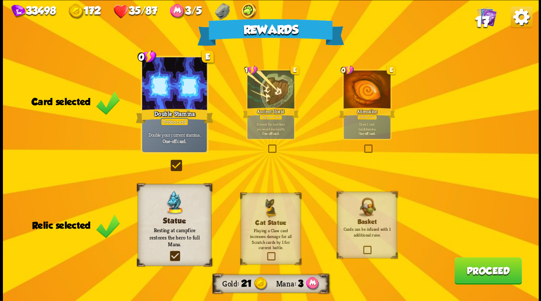
click at [470, 271] on button "Proceed" at bounding box center [487, 270] width 67 height 27
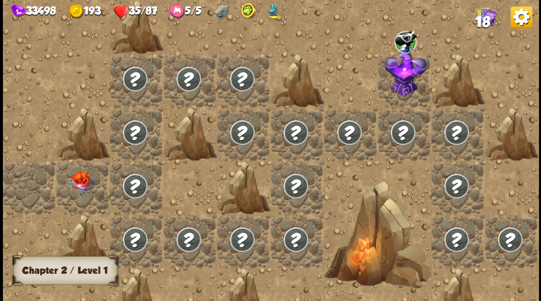
click at [75, 188] on div at bounding box center [82, 187] width 53 height 53
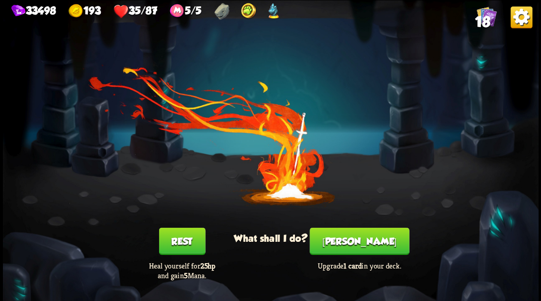
click at [183, 246] on button "Rest" at bounding box center [182, 241] width 47 height 27
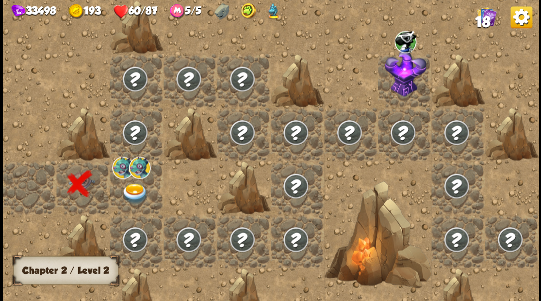
click at [131, 187] on div at bounding box center [136, 187] width 53 height 53
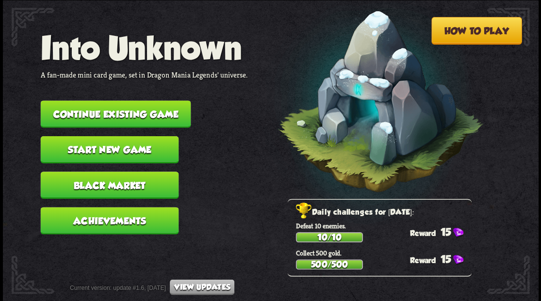
click at [135, 105] on button "Continue existing game" at bounding box center [115, 113] width 150 height 27
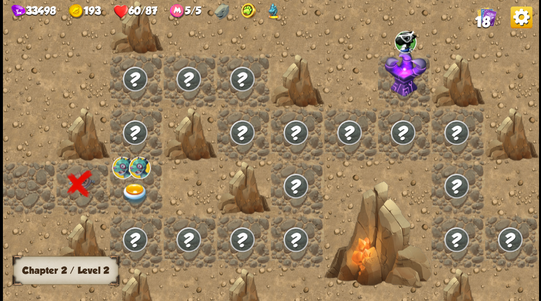
click at [129, 191] on img at bounding box center [134, 193] width 27 height 21
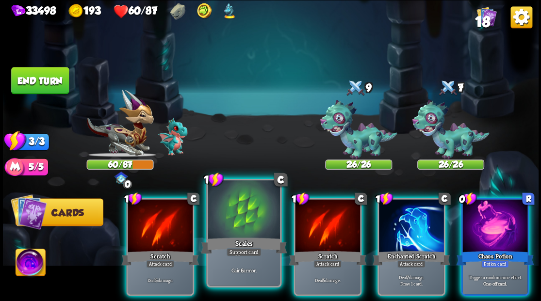
click at [245, 211] on div at bounding box center [244, 211] width 72 height 61
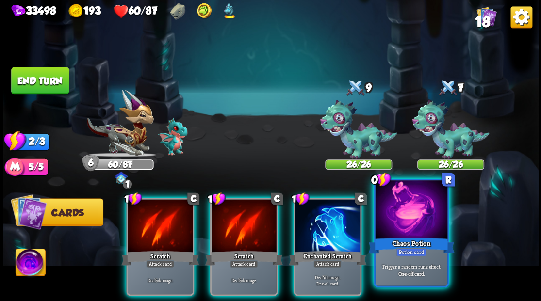
click at [399, 218] on div at bounding box center [411, 211] width 72 height 61
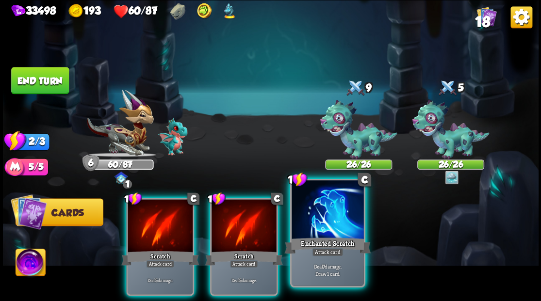
click at [328, 218] on div at bounding box center [328, 211] width 72 height 61
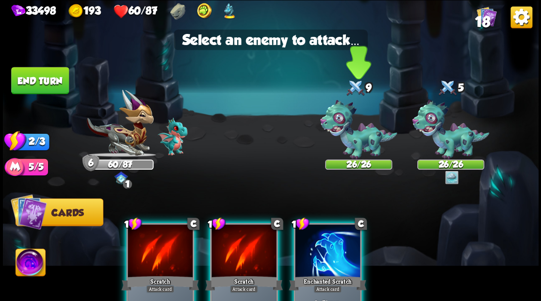
click at [345, 125] on img at bounding box center [358, 130] width 77 height 60
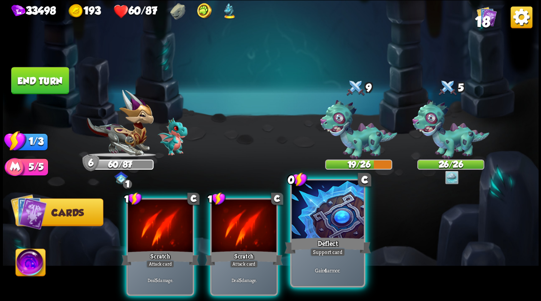
click at [329, 229] on div at bounding box center [328, 211] width 72 height 61
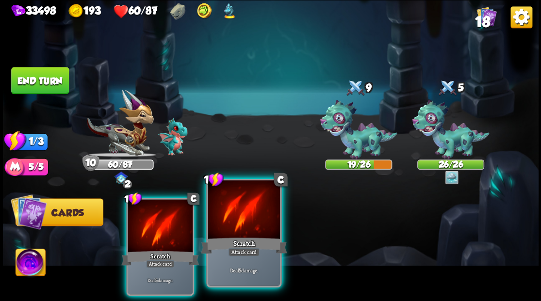
click at [243, 220] on div at bounding box center [244, 211] width 72 height 61
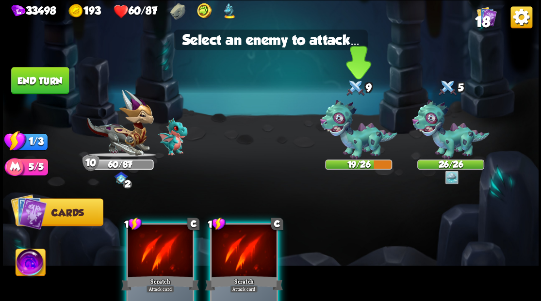
click at [346, 129] on img at bounding box center [358, 130] width 77 height 60
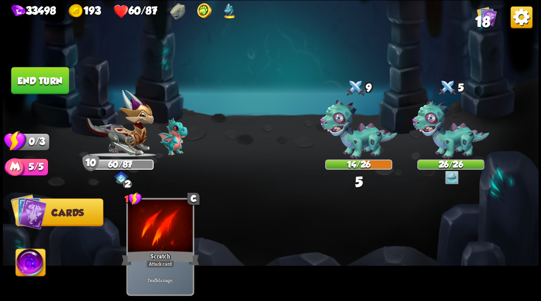
drag, startPoint x: 27, startPoint y: 78, endPoint x: 261, endPoint y: 144, distance: 243.2
click at [27, 78] on button "End turn" at bounding box center [40, 80] width 58 height 27
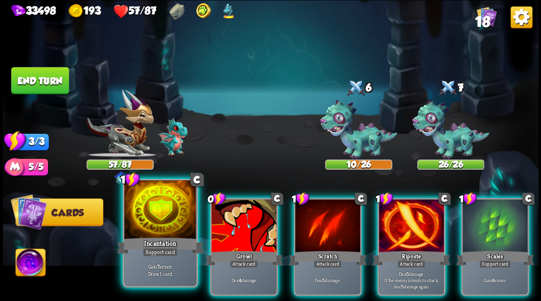
click at [155, 206] on div at bounding box center [160, 211] width 72 height 61
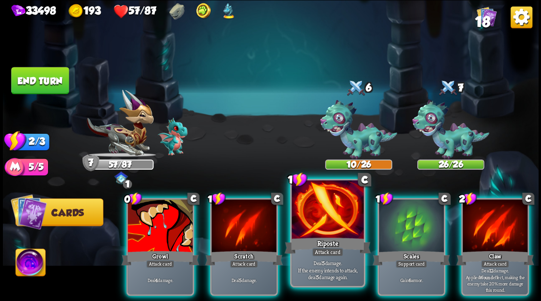
click at [310, 227] on div at bounding box center [328, 211] width 72 height 61
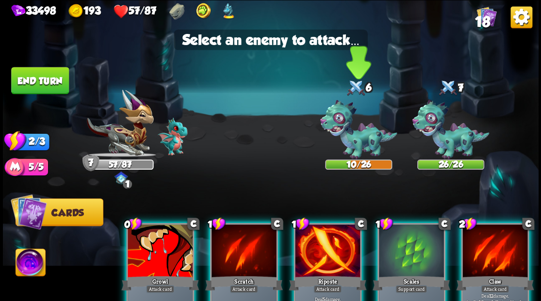
click at [351, 133] on img at bounding box center [358, 130] width 77 height 60
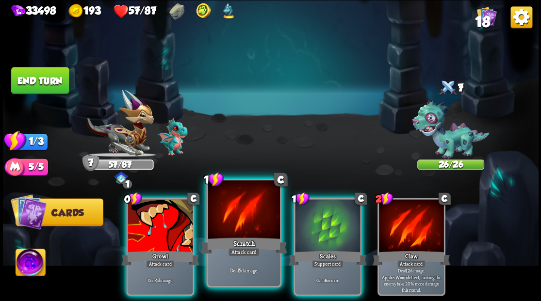
click at [234, 217] on div at bounding box center [244, 211] width 72 height 61
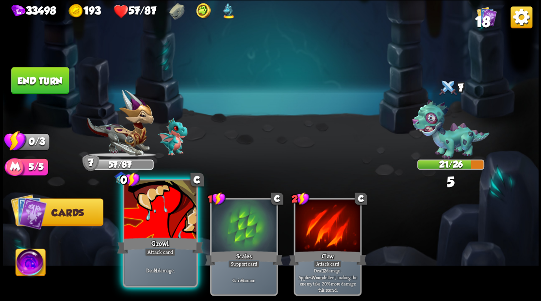
click at [155, 215] on div at bounding box center [160, 211] width 72 height 61
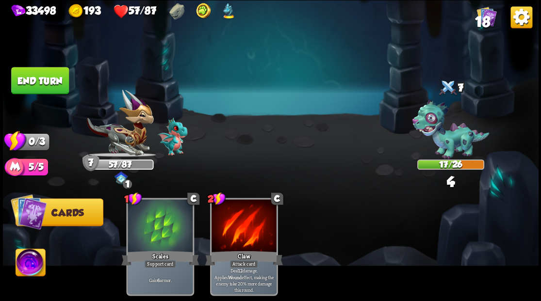
click at [48, 76] on button "End turn" at bounding box center [40, 80] width 58 height 27
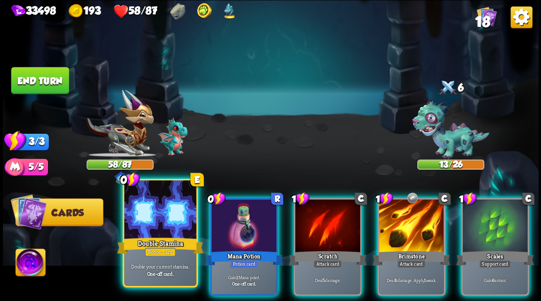
click at [146, 219] on div at bounding box center [160, 211] width 72 height 61
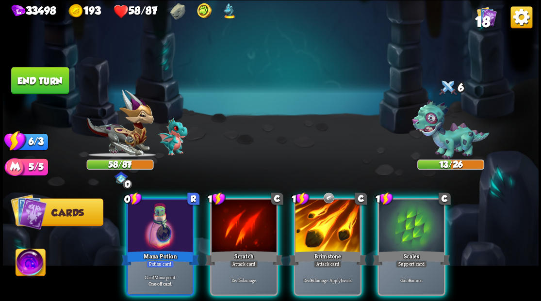
drag, startPoint x: 409, startPoint y: 227, endPoint x: 391, endPoint y: 226, distance: 18.0
click at [410, 227] on div at bounding box center [411, 226] width 65 height 55
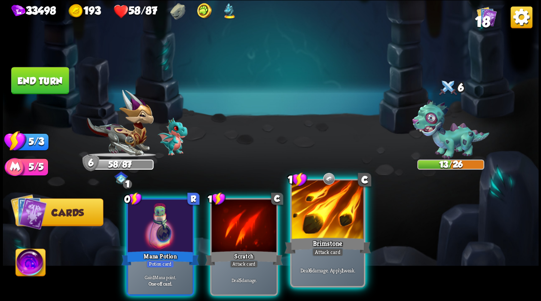
click at [318, 220] on div at bounding box center [328, 211] width 72 height 61
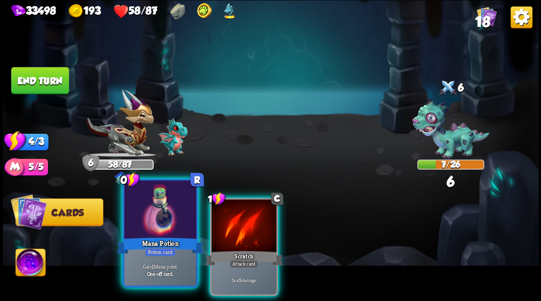
drag, startPoint x: 245, startPoint y: 213, endPoint x: 188, endPoint y: 215, distance: 56.3
click at [239, 213] on div at bounding box center [244, 226] width 65 height 55
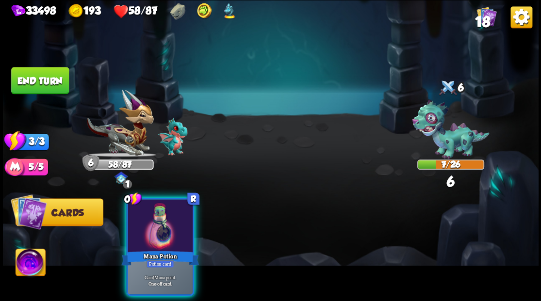
drag, startPoint x: 154, startPoint y: 215, endPoint x: 28, endPoint y: 125, distance: 154.6
click at [139, 203] on div at bounding box center [160, 226] width 65 height 55
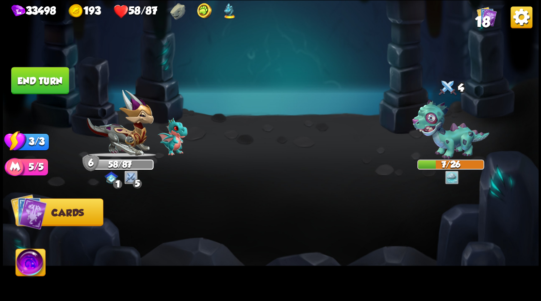
click at [47, 80] on button "End turn" at bounding box center [40, 80] width 58 height 27
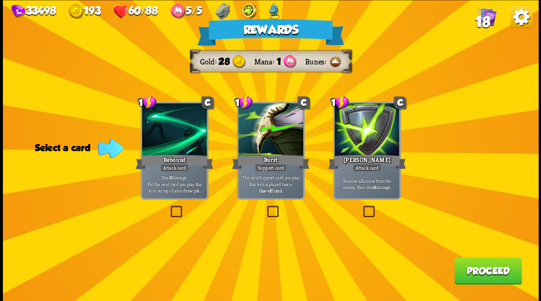
click at [361, 207] on label at bounding box center [361, 207] width 0 height 0
click at [0, 0] on input "checkbox" at bounding box center [0, 0] width 0 height 0
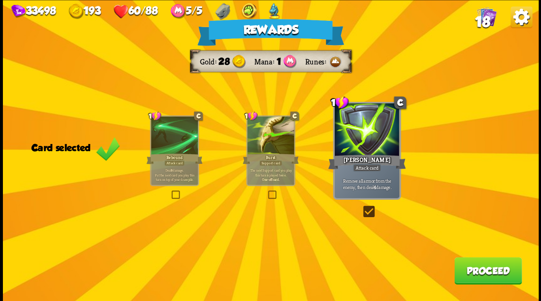
click at [476, 276] on button "Proceed" at bounding box center [487, 270] width 67 height 27
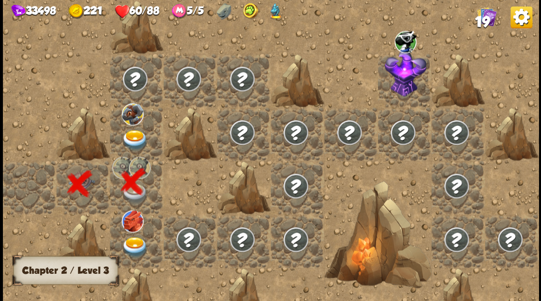
click at [131, 137] on img at bounding box center [134, 140] width 27 height 21
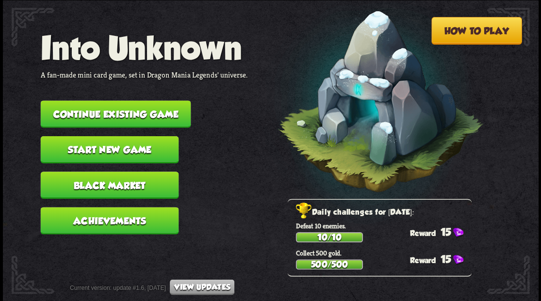
click at [113, 110] on button "Continue existing game" at bounding box center [115, 113] width 150 height 27
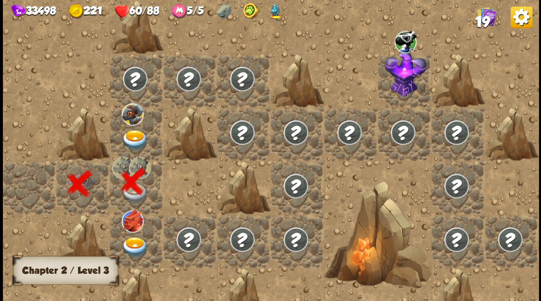
click at [135, 135] on img at bounding box center [134, 140] width 27 height 21
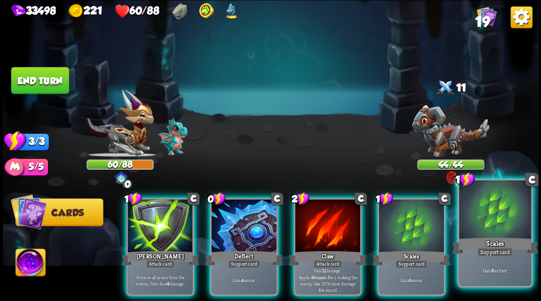
click at [496, 218] on div at bounding box center [495, 211] width 72 height 61
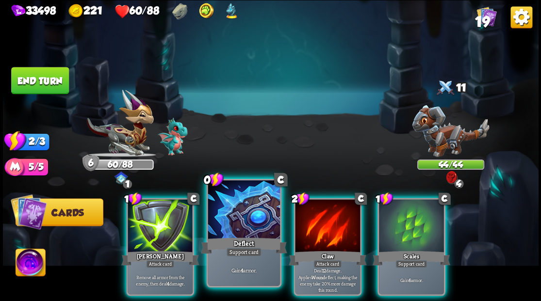
click at [236, 216] on div at bounding box center [244, 211] width 72 height 61
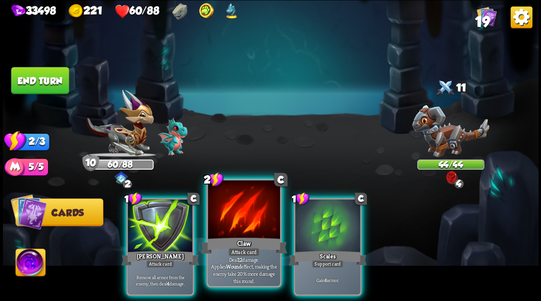
click at [236, 215] on div at bounding box center [244, 211] width 72 height 61
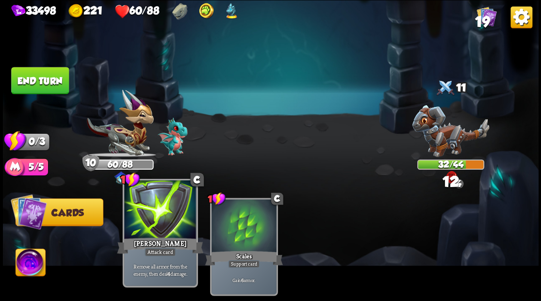
click at [175, 215] on div at bounding box center [160, 211] width 72 height 61
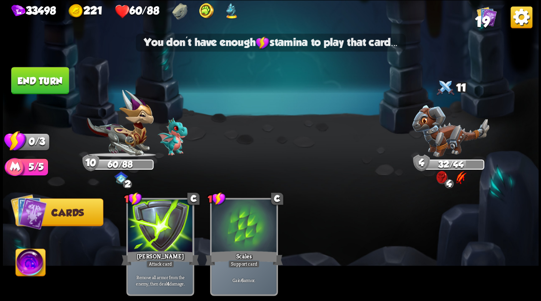
click at [60, 83] on button "End turn" at bounding box center [40, 80] width 58 height 27
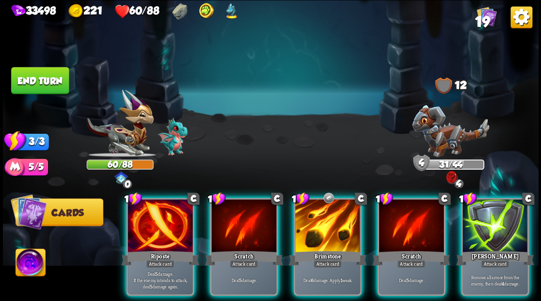
click at [27, 272] on img at bounding box center [31, 264] width 30 height 30
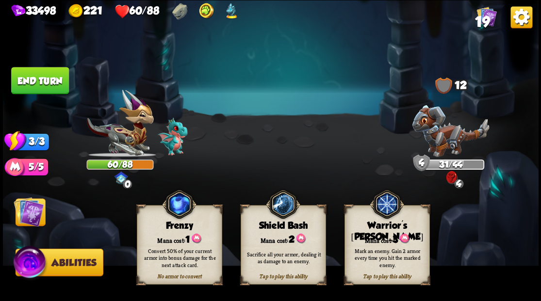
click at [393, 235] on span "3" at bounding box center [395, 239] width 5 height 11
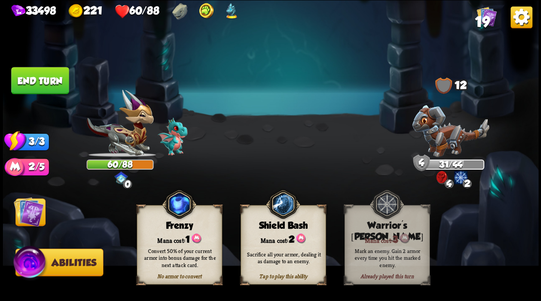
click at [32, 208] on img at bounding box center [29, 212] width 30 height 30
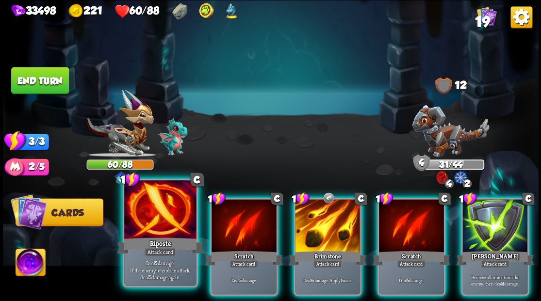
click at [164, 215] on div at bounding box center [160, 211] width 72 height 61
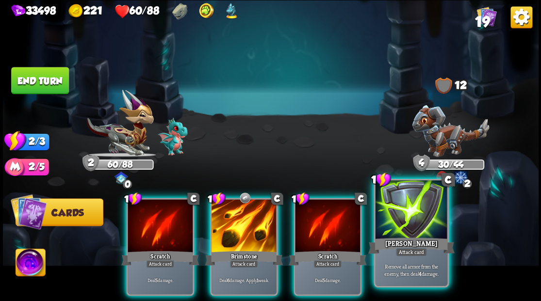
click at [410, 229] on div at bounding box center [411, 211] width 72 height 61
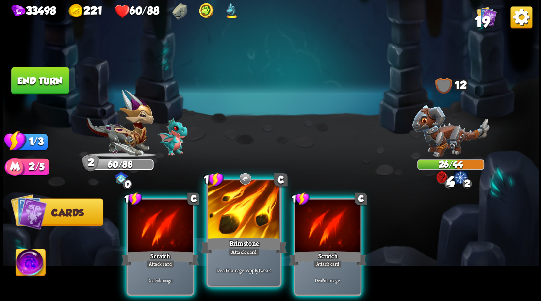
click at [238, 231] on div at bounding box center [244, 211] width 72 height 61
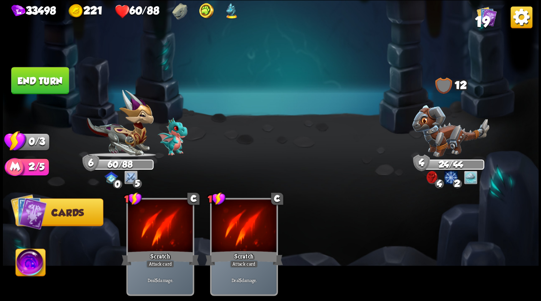
click at [50, 82] on button "End turn" at bounding box center [40, 80] width 58 height 27
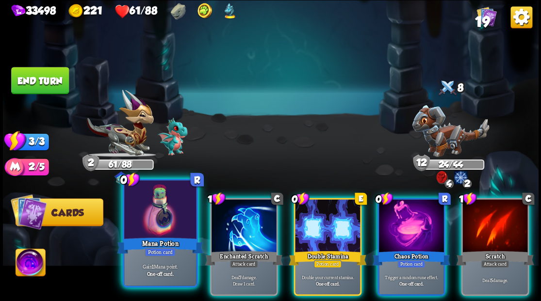
click at [157, 217] on div at bounding box center [160, 211] width 72 height 61
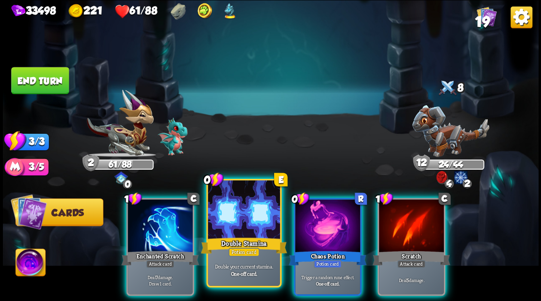
click at [230, 228] on div at bounding box center [244, 211] width 72 height 61
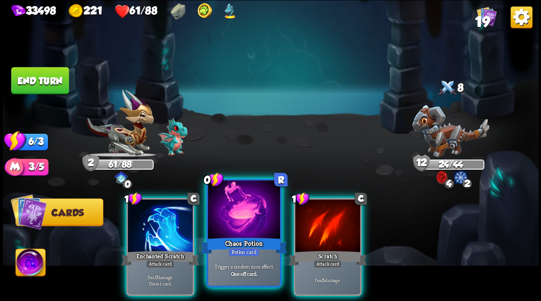
click at [230, 228] on div at bounding box center [244, 211] width 72 height 61
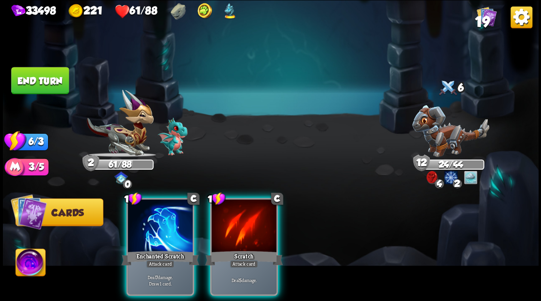
click at [264, 225] on div at bounding box center [244, 226] width 65 height 55
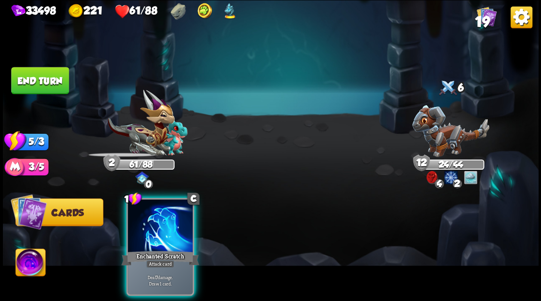
drag, startPoint x: 139, startPoint y: 235, endPoint x: 163, endPoint y: 217, distance: 30.1
click at [138, 235] on div at bounding box center [160, 226] width 65 height 55
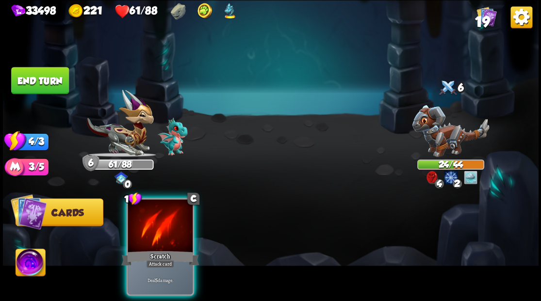
drag, startPoint x: 168, startPoint y: 222, endPoint x: 200, endPoint y: 183, distance: 50.3
click at [168, 222] on div at bounding box center [160, 226] width 65 height 55
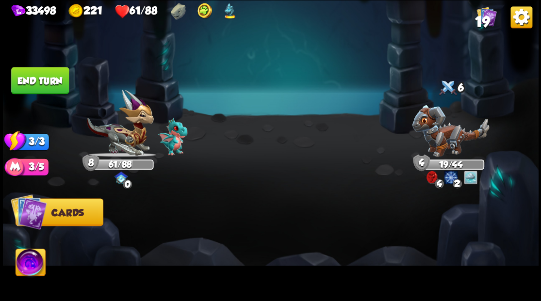
click at [58, 83] on button "End turn" at bounding box center [40, 80] width 59 height 28
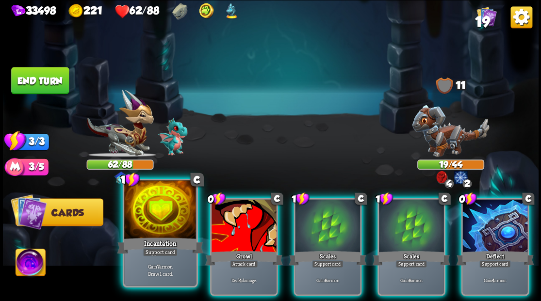
click at [155, 244] on div "Incantation" at bounding box center [160, 245] width 86 height 19
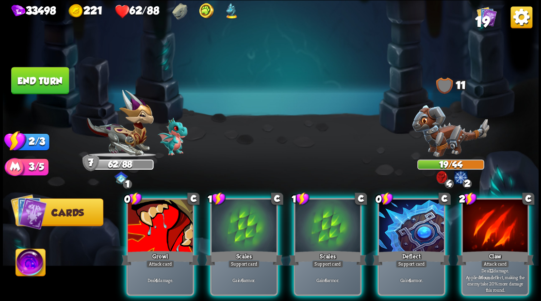
click at [428, 136] on img at bounding box center [450, 131] width 77 height 52
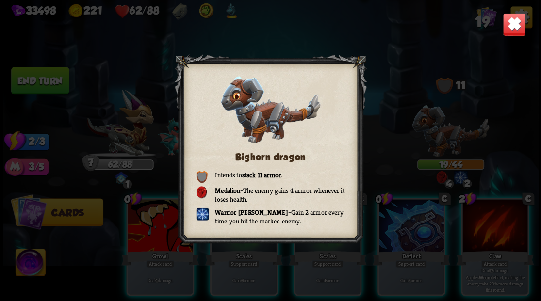
click at [515, 32] on img at bounding box center [513, 24] width 23 height 23
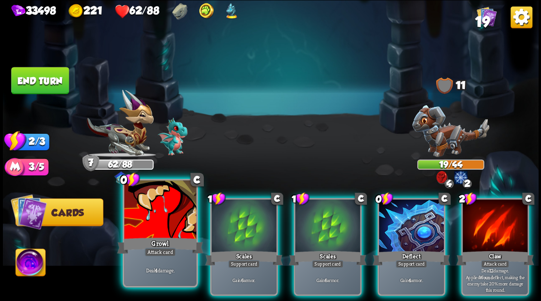
click at [167, 219] on div at bounding box center [160, 211] width 72 height 61
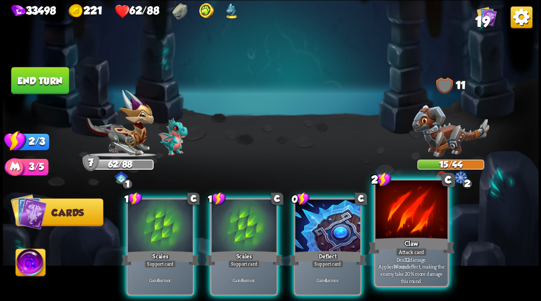
click at [415, 219] on div at bounding box center [411, 211] width 72 height 61
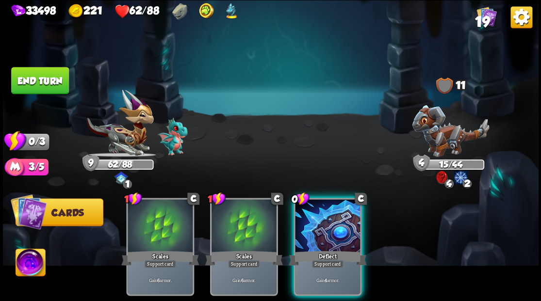
drag, startPoint x: 322, startPoint y: 251, endPoint x: 297, endPoint y: 222, distance: 38.5
click at [320, 260] on div "Support card" at bounding box center [328, 264] width 32 height 8
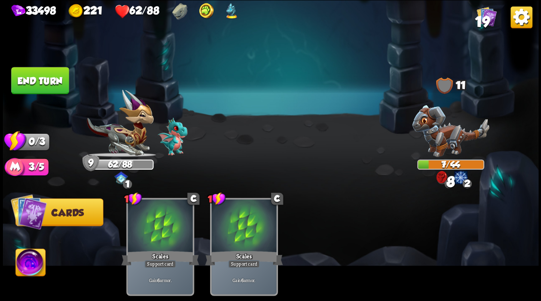
drag, startPoint x: 47, startPoint y: 72, endPoint x: 137, endPoint y: 89, distance: 92.4
click at [40, 74] on button "End turn" at bounding box center [40, 80] width 58 height 27
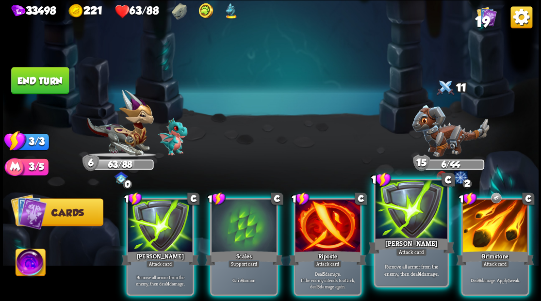
click at [420, 216] on div at bounding box center [411, 211] width 72 height 61
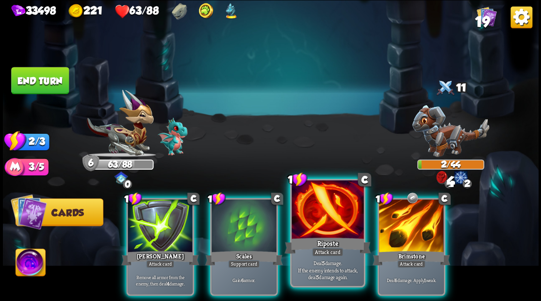
click at [319, 228] on div at bounding box center [328, 211] width 72 height 61
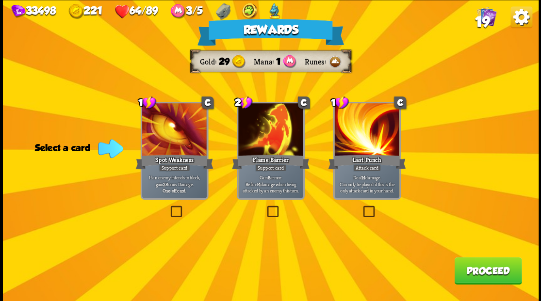
click at [485, 274] on button "Proceed" at bounding box center [487, 270] width 67 height 27
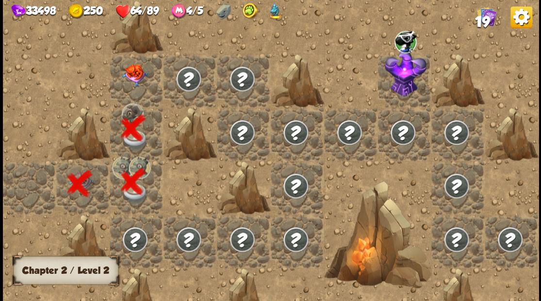
click at [128, 77] on img at bounding box center [134, 75] width 27 height 22
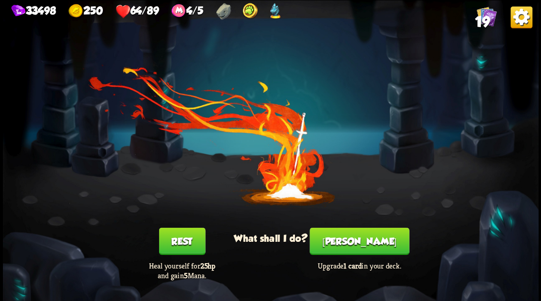
click at [366, 247] on button "[PERSON_NAME]" at bounding box center [360, 241] width 100 height 27
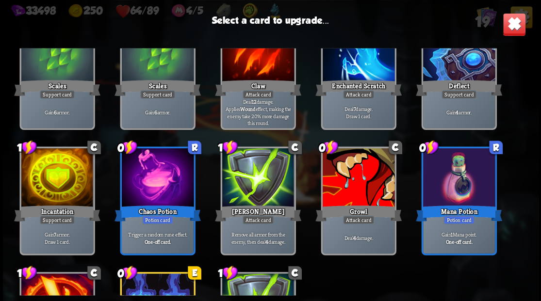
scroll to position [259, 0]
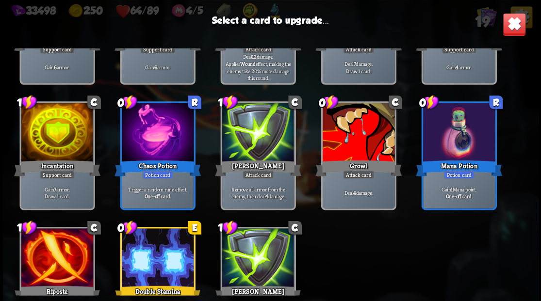
click at [55, 146] on div at bounding box center [57, 133] width 72 height 61
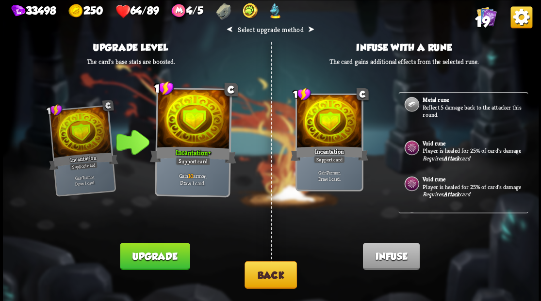
scroll to position [0, 0]
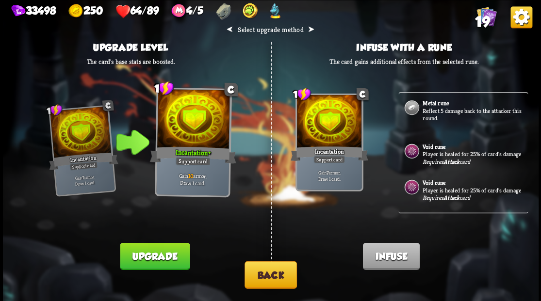
click at [274, 277] on button "Back" at bounding box center [271, 275] width 52 height 28
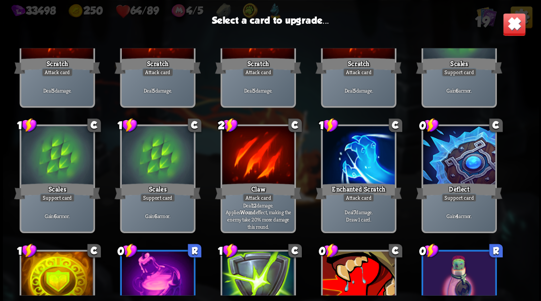
scroll to position [97, 0]
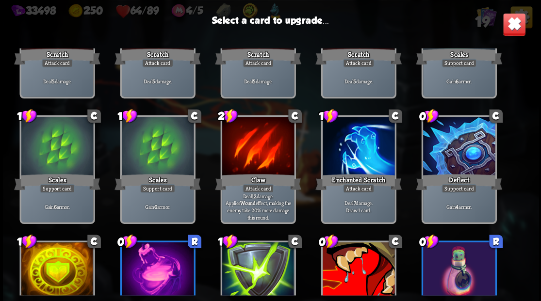
click at [259, 148] on div at bounding box center [258, 147] width 72 height 61
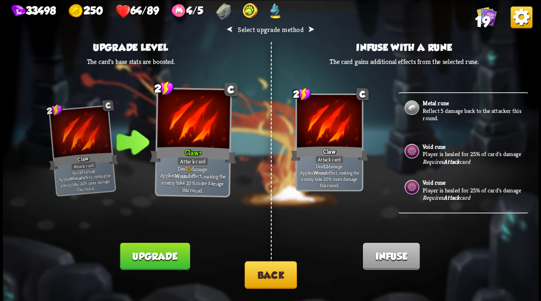
click at [444, 153] on p "Player is healed for 25% of card's damage" at bounding box center [474, 154] width 103 height 8
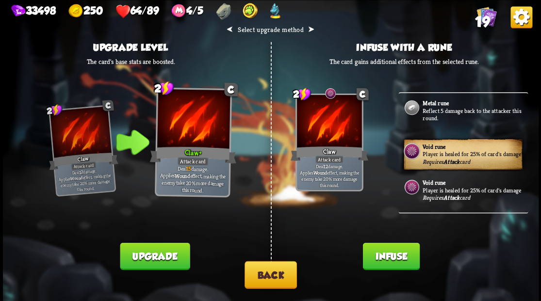
click at [388, 264] on button "Infuse" at bounding box center [391, 256] width 57 height 27
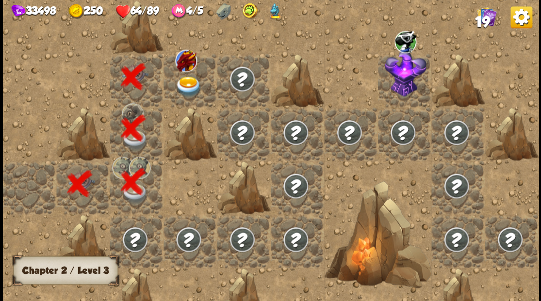
click at [186, 83] on img at bounding box center [188, 86] width 27 height 21
